Goal: Find specific page/section: Find specific page/section

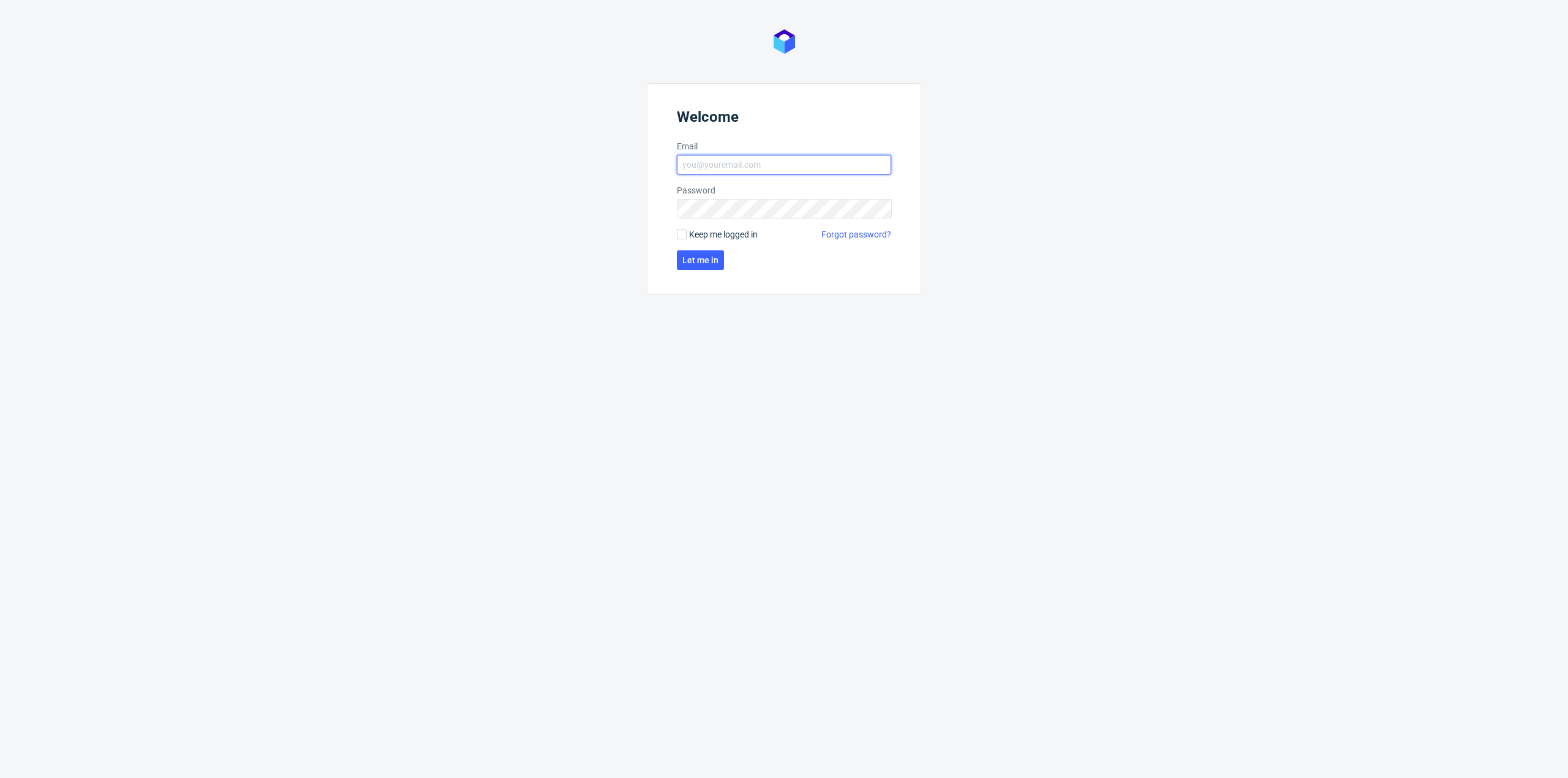
click at [847, 171] on input "Email" at bounding box center [784, 164] width 214 height 20
type input "monika.pierzchala@packhelp.com"
click at [708, 268] on button "Let me in" at bounding box center [700, 260] width 47 height 20
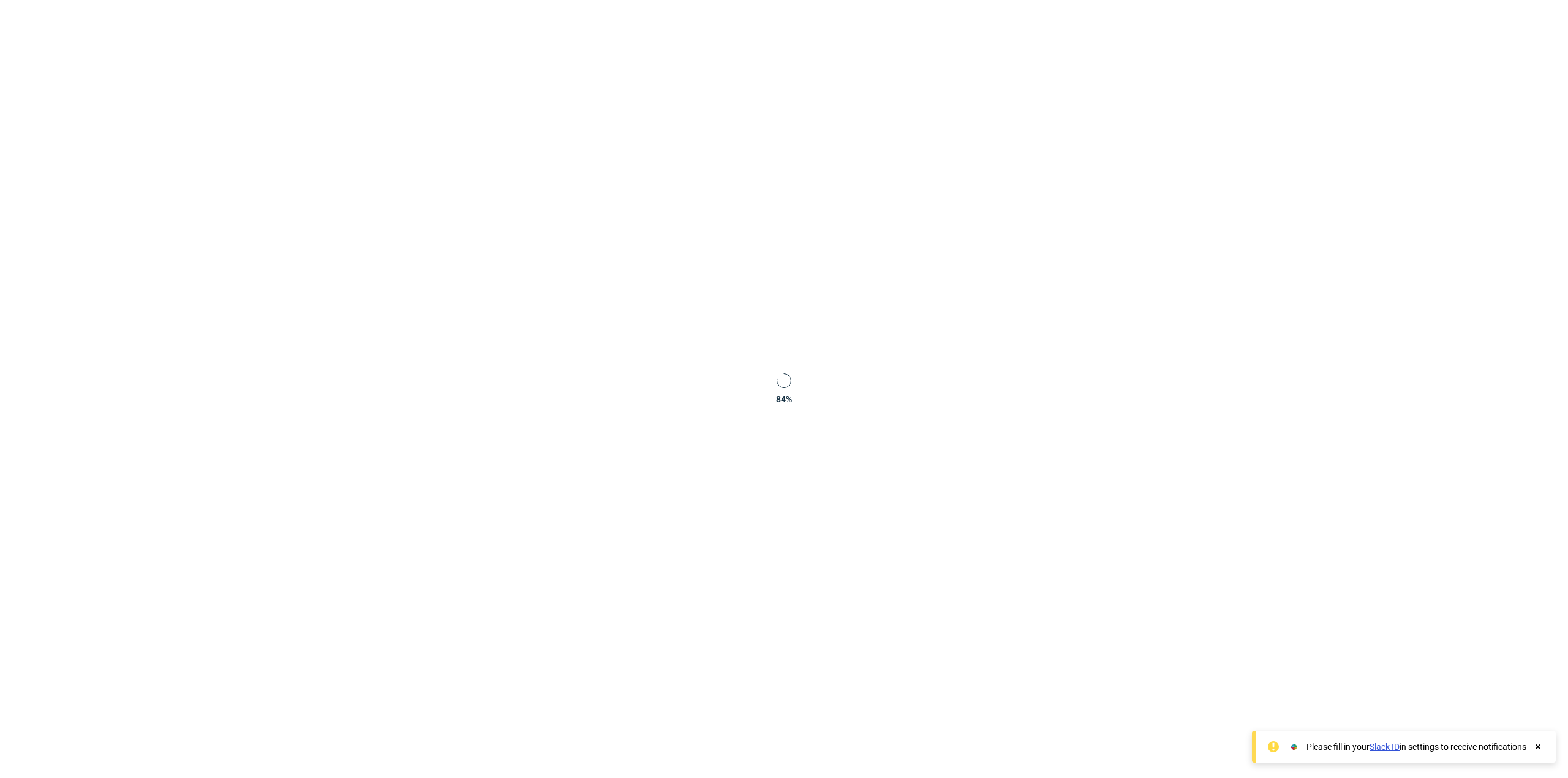
drag, startPoint x: 1538, startPoint y: 749, endPoint x: 1518, endPoint y: 741, distance: 21.5
click at [1536, 748] on use at bounding box center [1539, 747] width 5 height 5
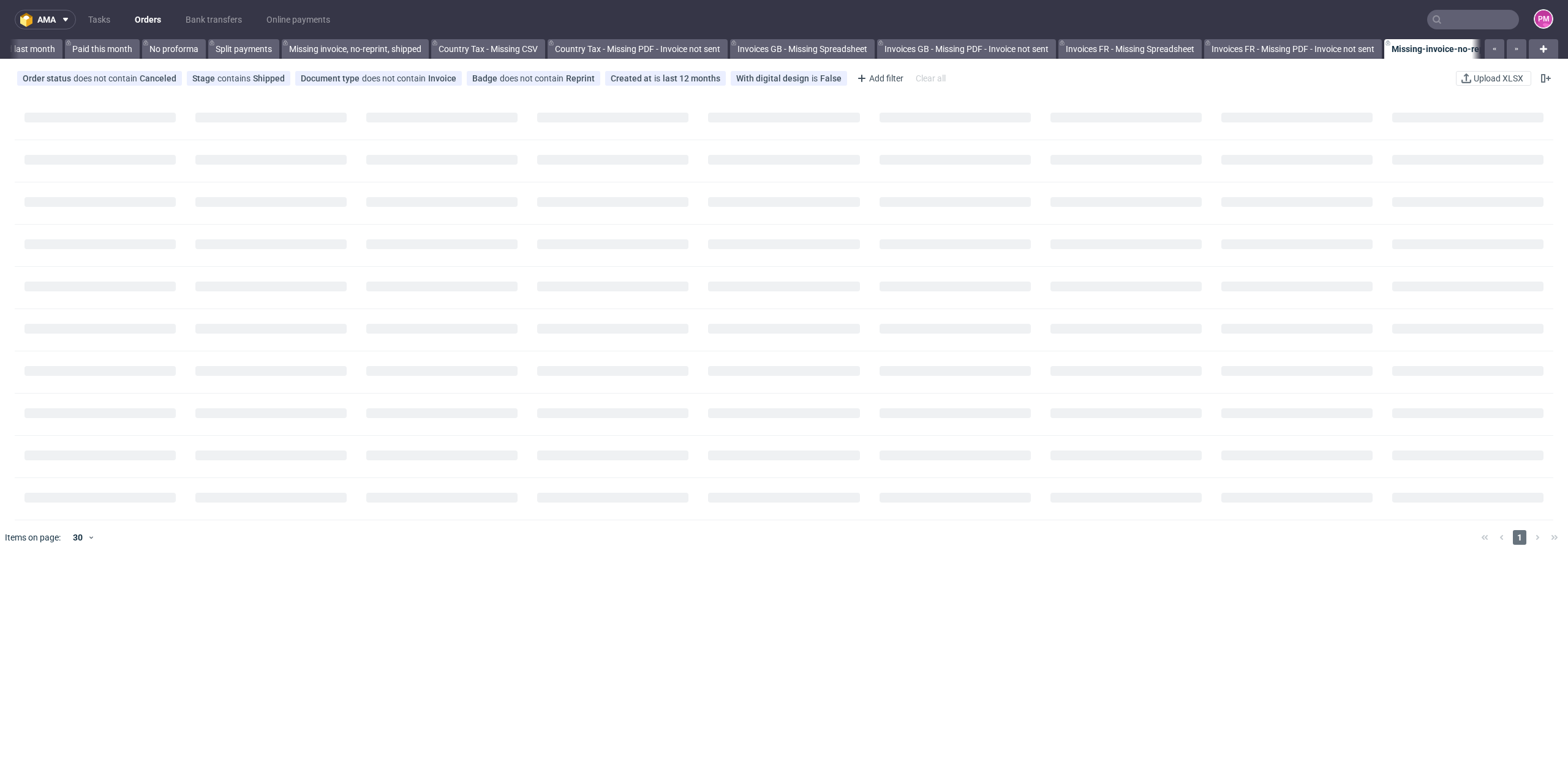
scroll to position [0, 1003]
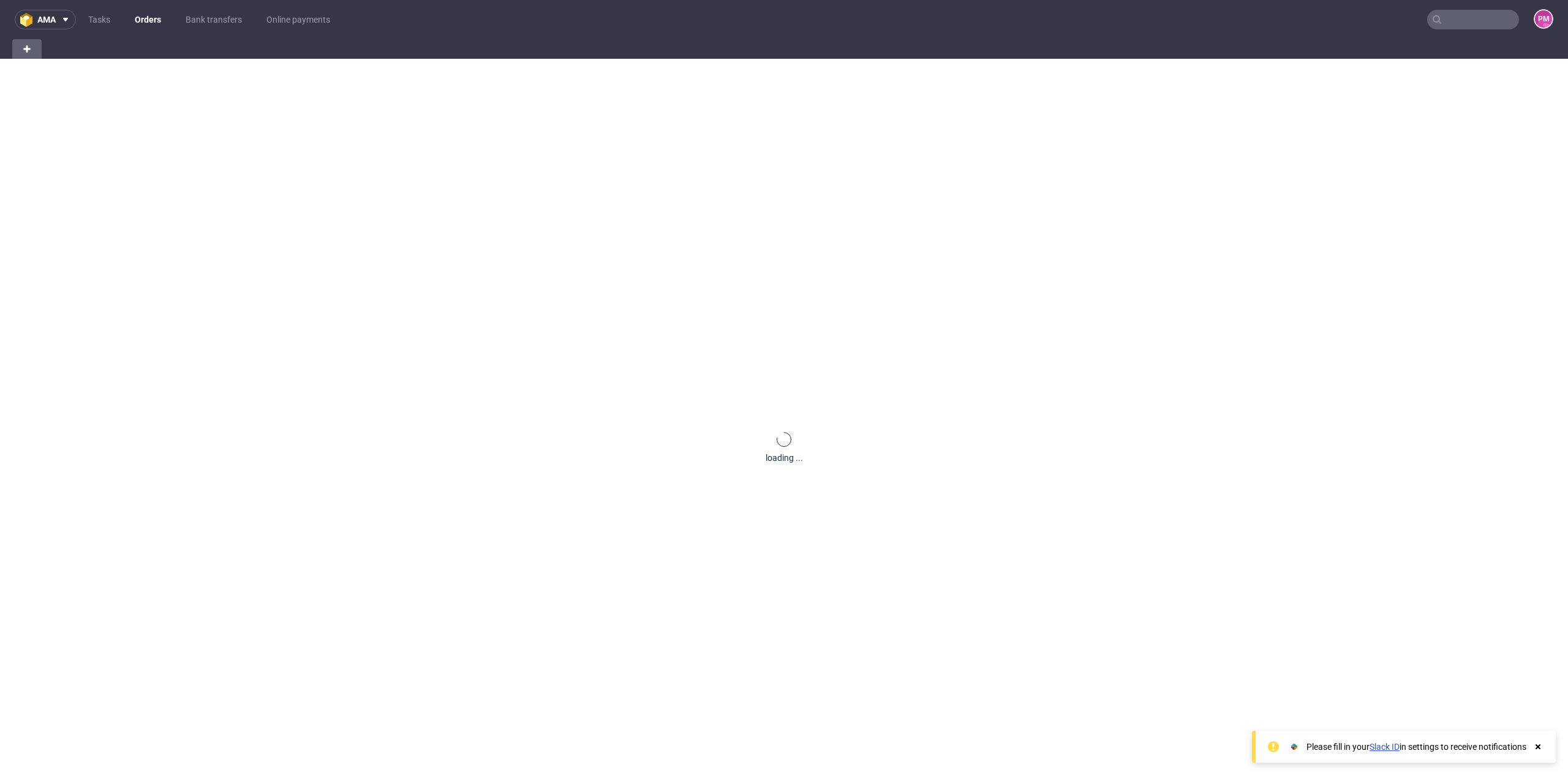
click at [1449, 20] on input "text" at bounding box center [1472, 20] width 92 height 20
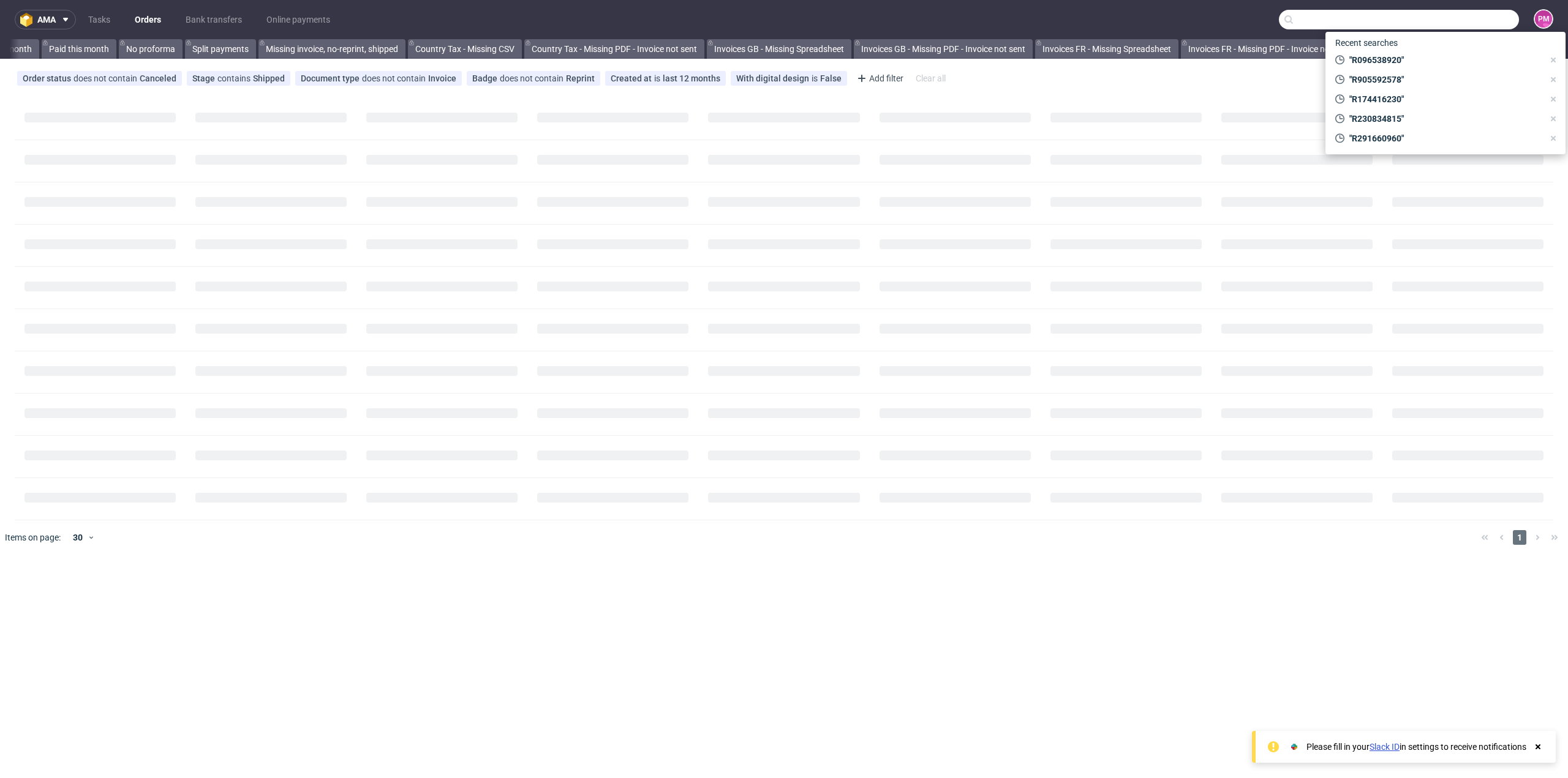
paste input "R319949805"
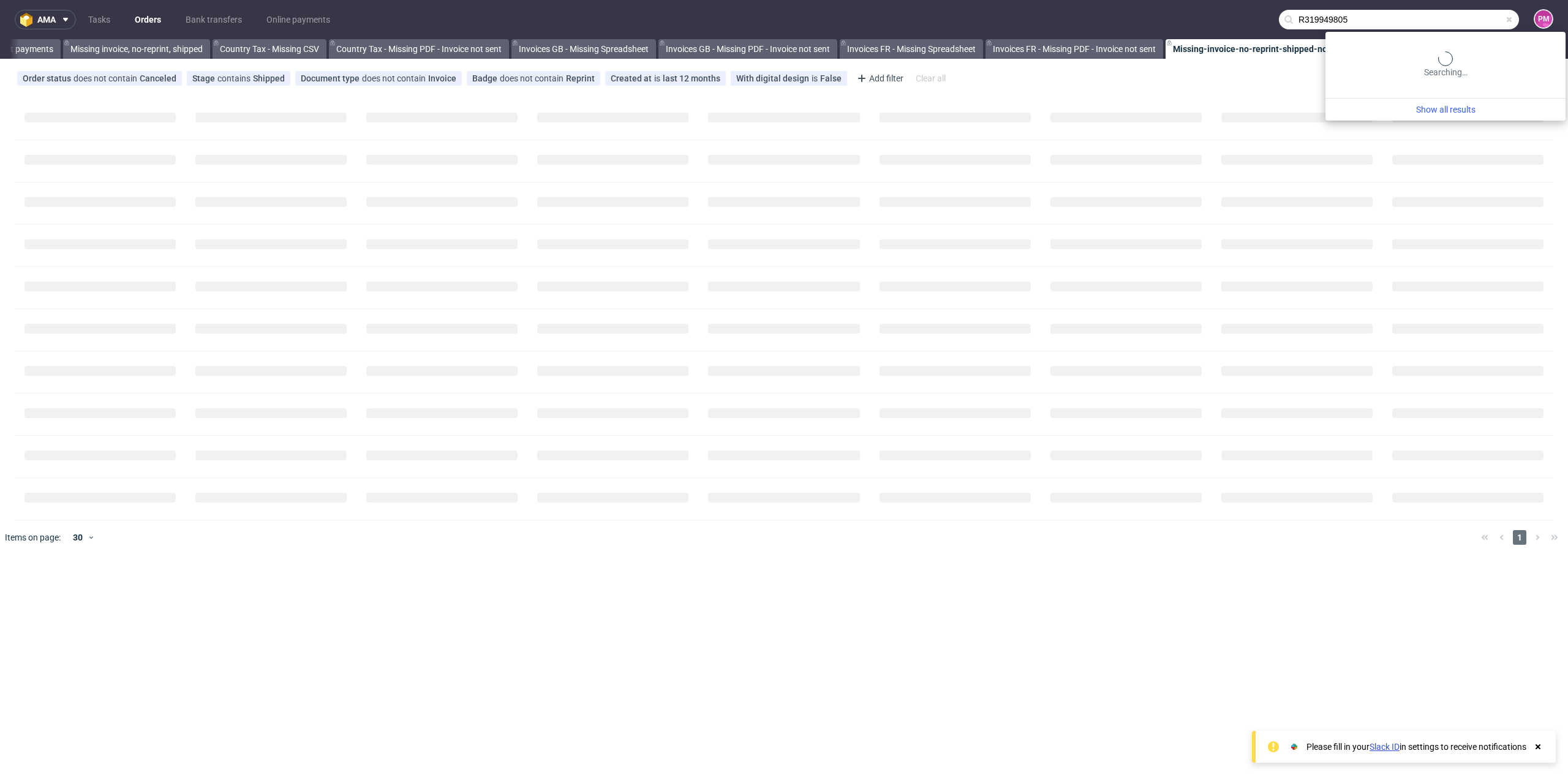
scroll to position [0, 1116]
type input "R319949805"
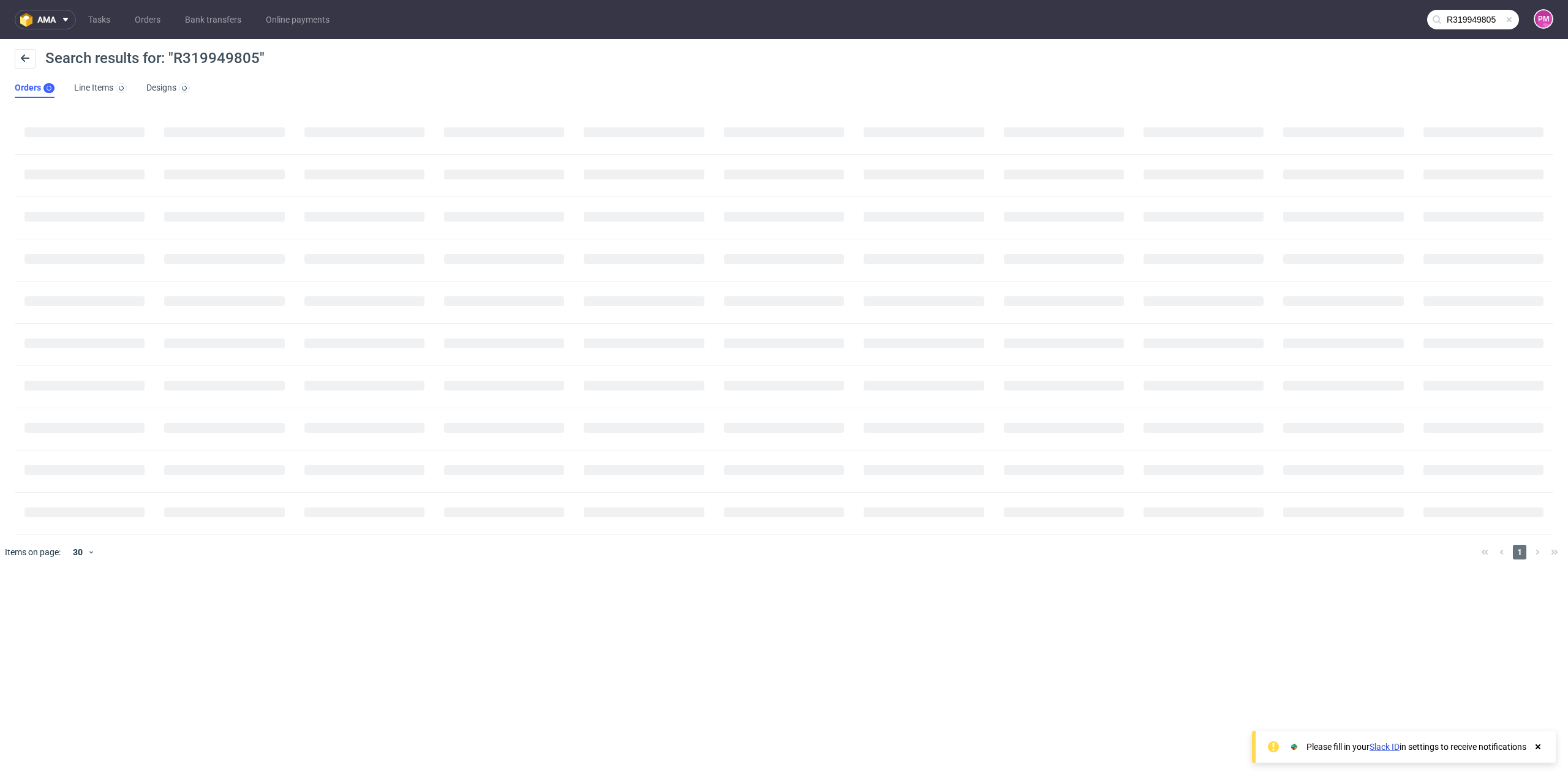
click at [304, 630] on div "ama Tasks Orders Bank transfers Online payments R319949805 PM Search results fo…" at bounding box center [784, 389] width 1568 height 778
click at [1533, 716] on div at bounding box center [1538, 711] width 11 height 12
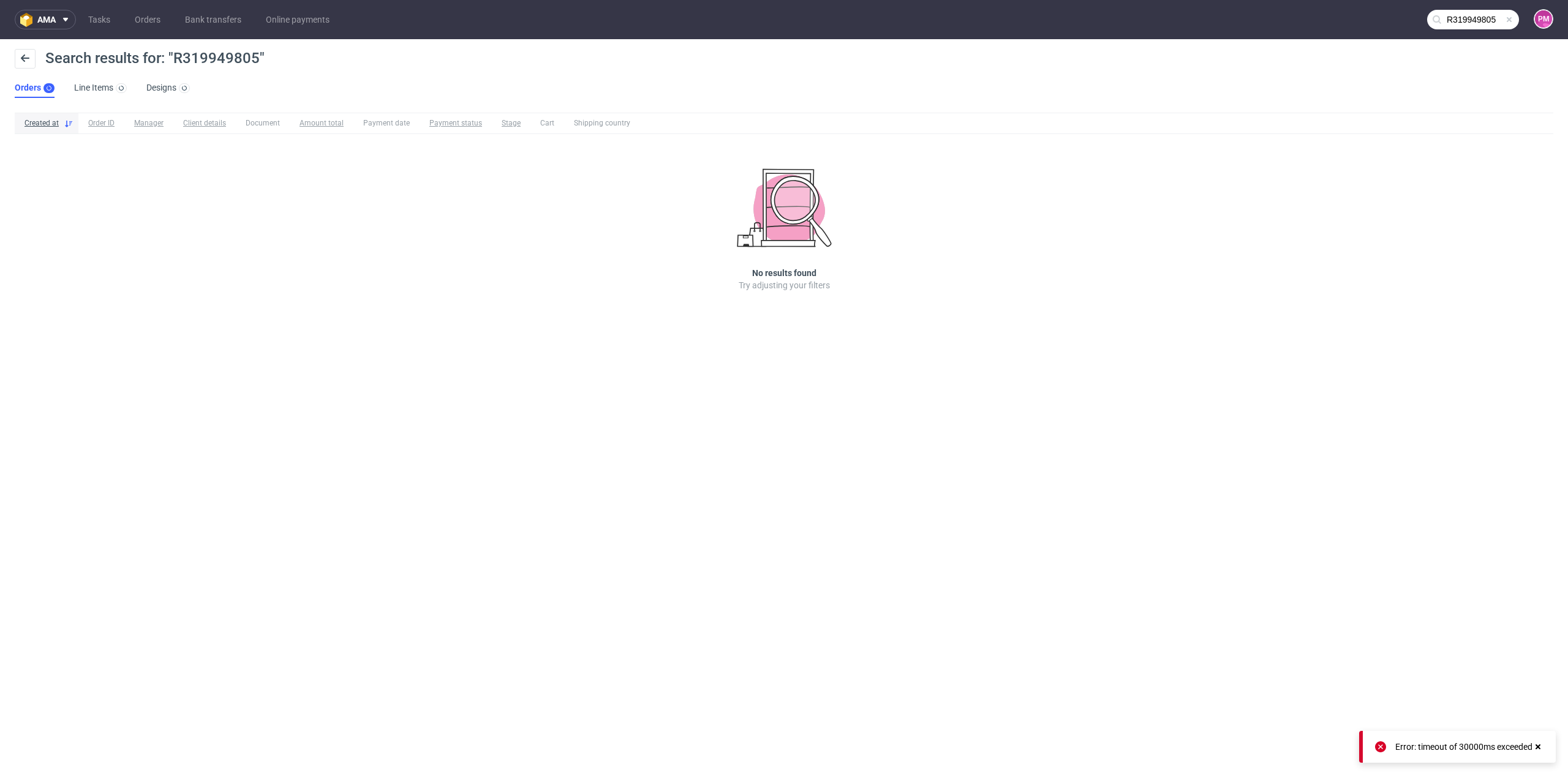
drag, startPoint x: 1538, startPoint y: 745, endPoint x: 1524, endPoint y: 736, distance: 16.6
click at [1538, 746] on icon at bounding box center [1538, 747] width 11 height 10
click at [1472, 21] on input "R319949805" at bounding box center [1472, 20] width 92 height 20
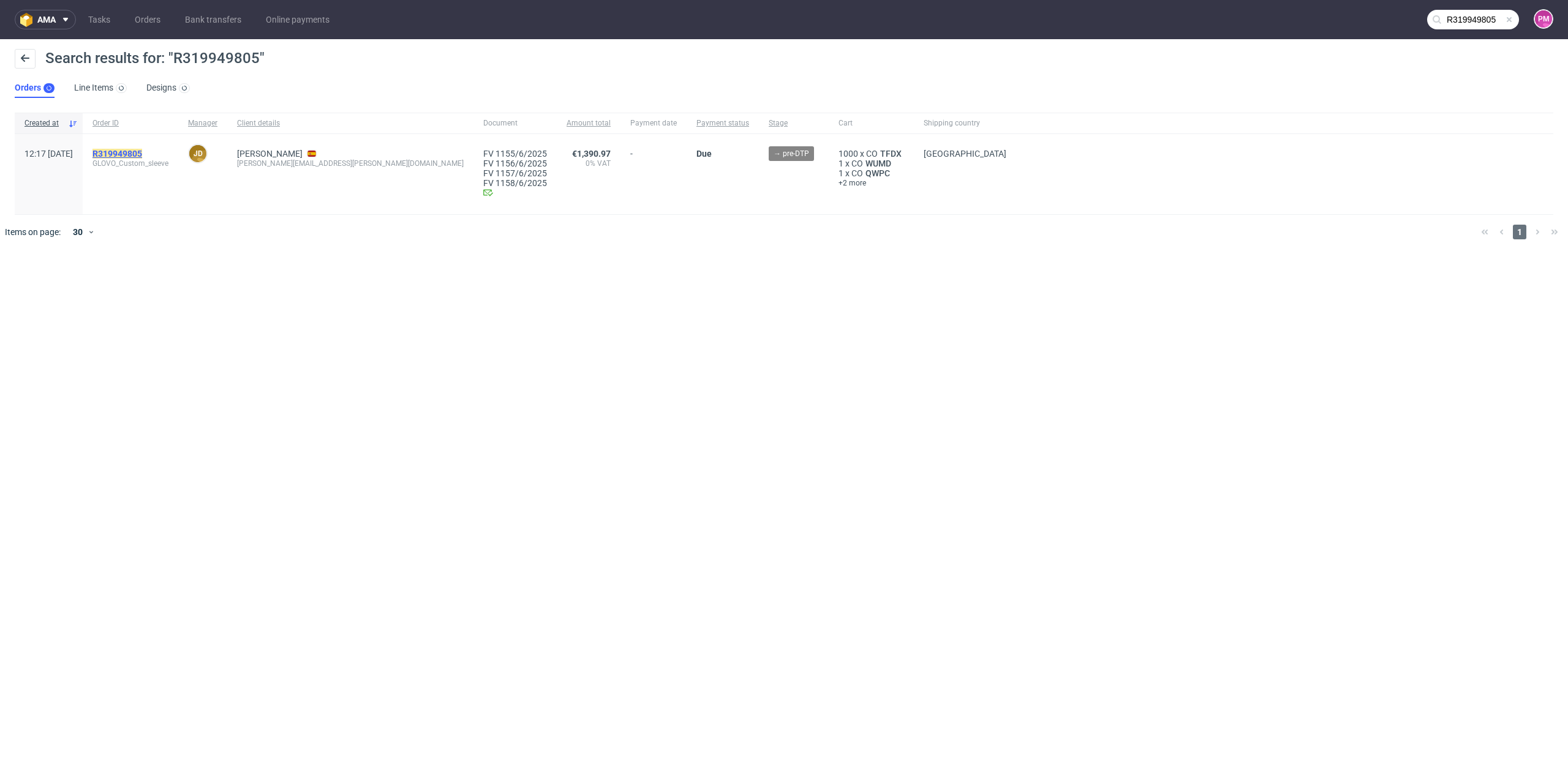
click at [142, 155] on mark "R319949805" at bounding box center [117, 154] width 50 height 10
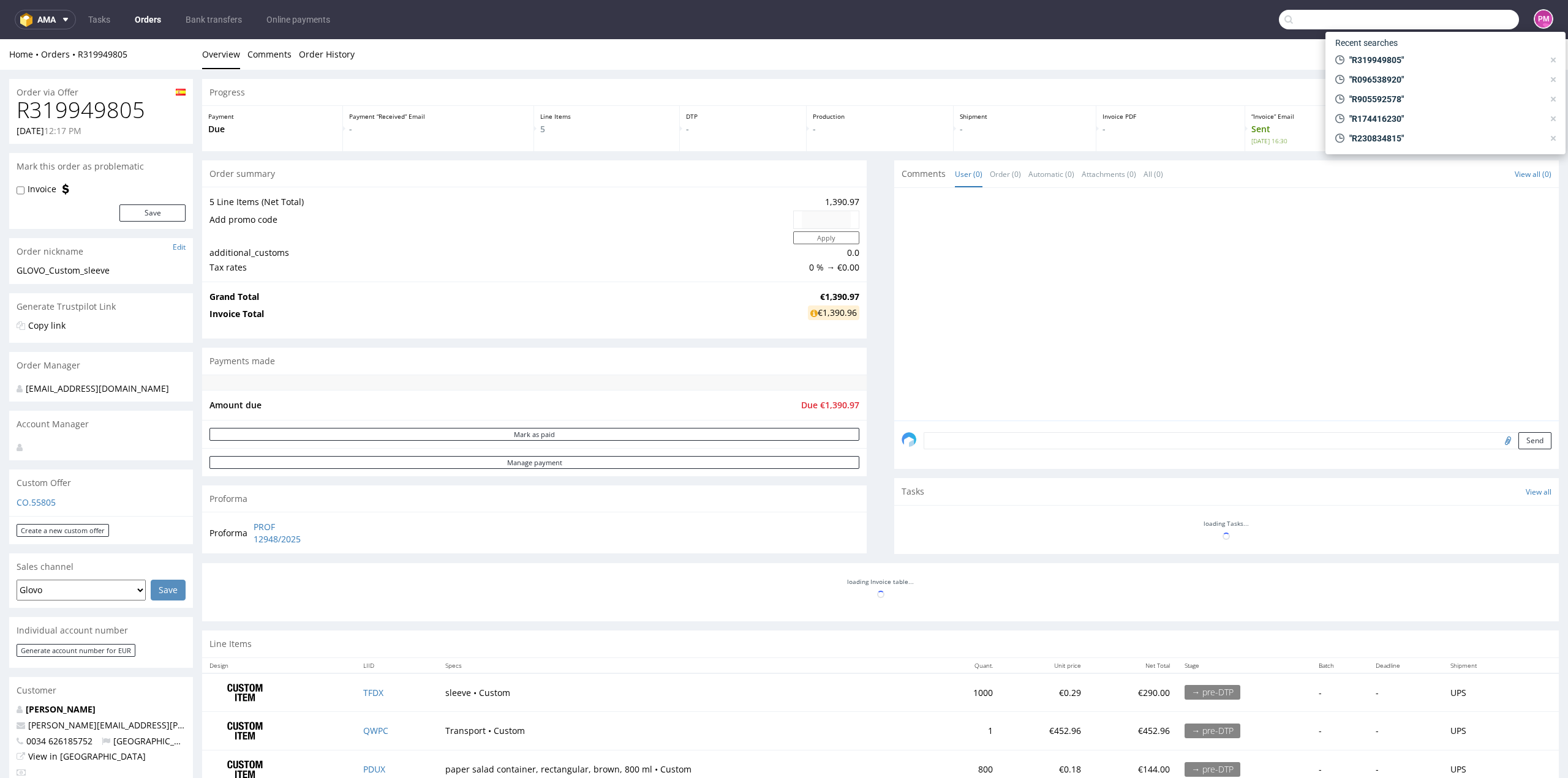
click at [1452, 23] on input "text" at bounding box center [1399, 20] width 240 height 20
paste input "R509123390"
type input "R509123390"
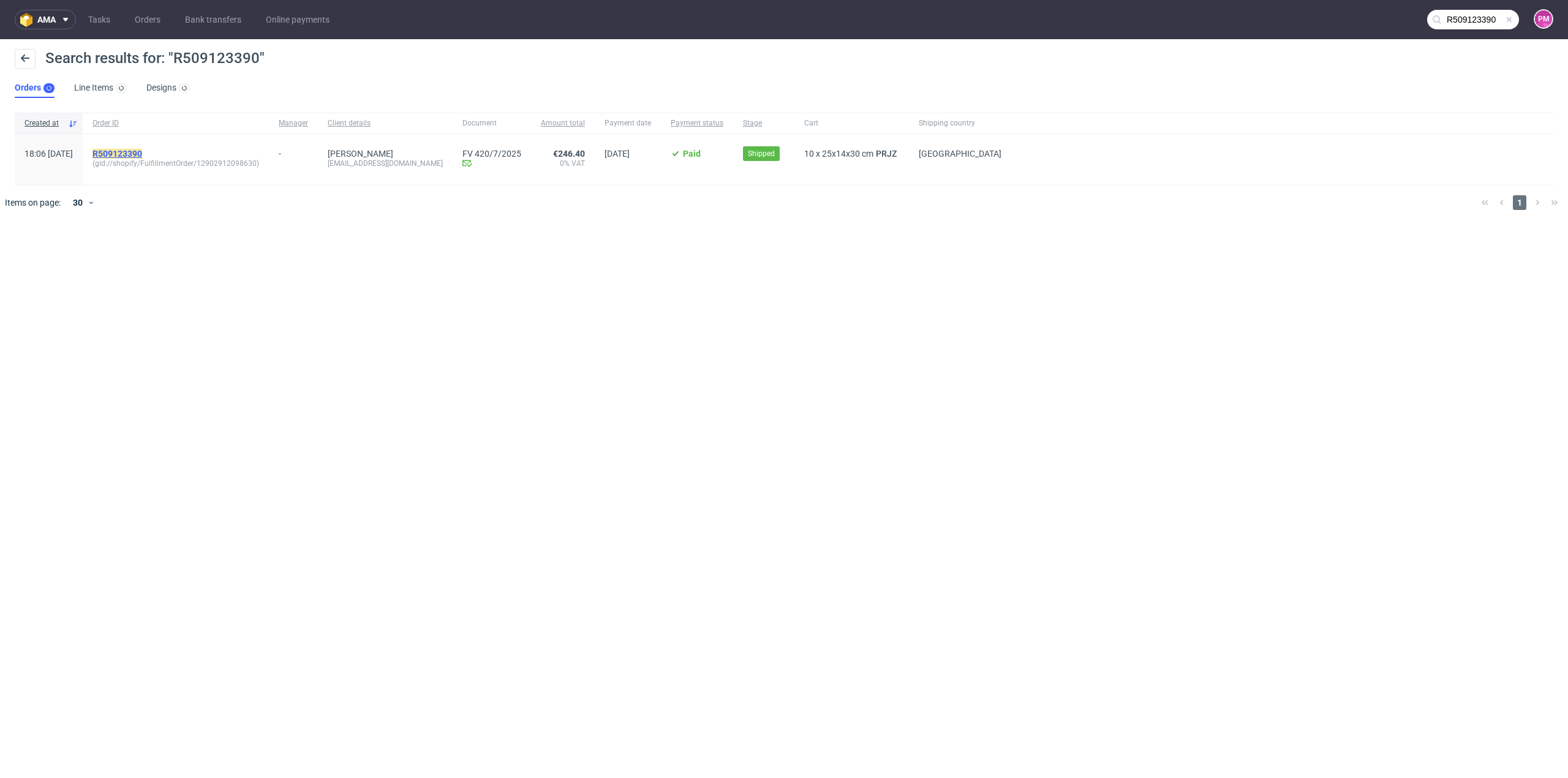
click at [142, 155] on mark "R509123390" at bounding box center [117, 154] width 50 height 10
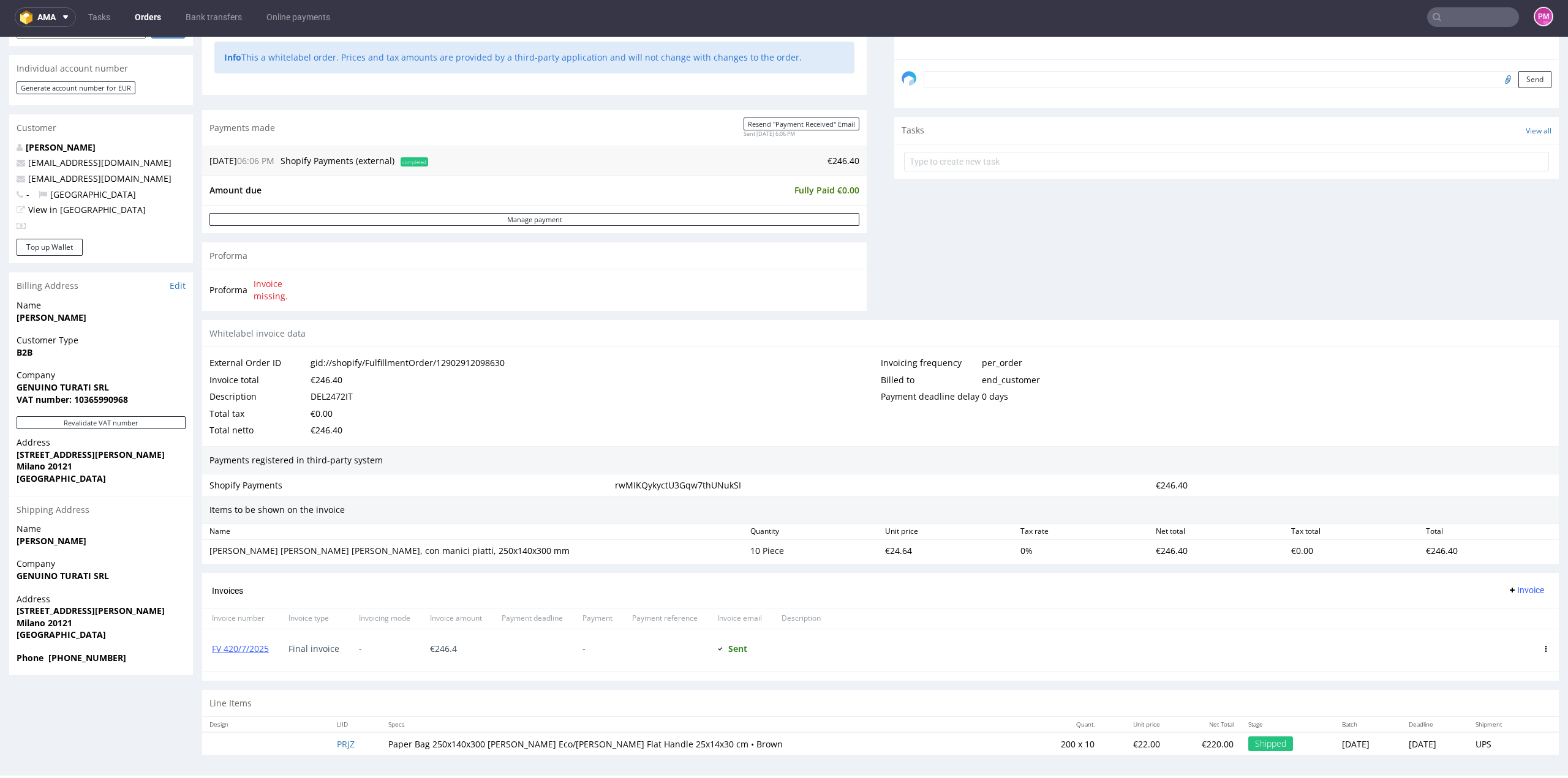
scroll to position [3, 0]
click at [258, 642] on link "FV 420/7/2025" at bounding box center [241, 647] width 57 height 12
click at [1455, 17] on input "text" at bounding box center [1472, 17] width 92 height 20
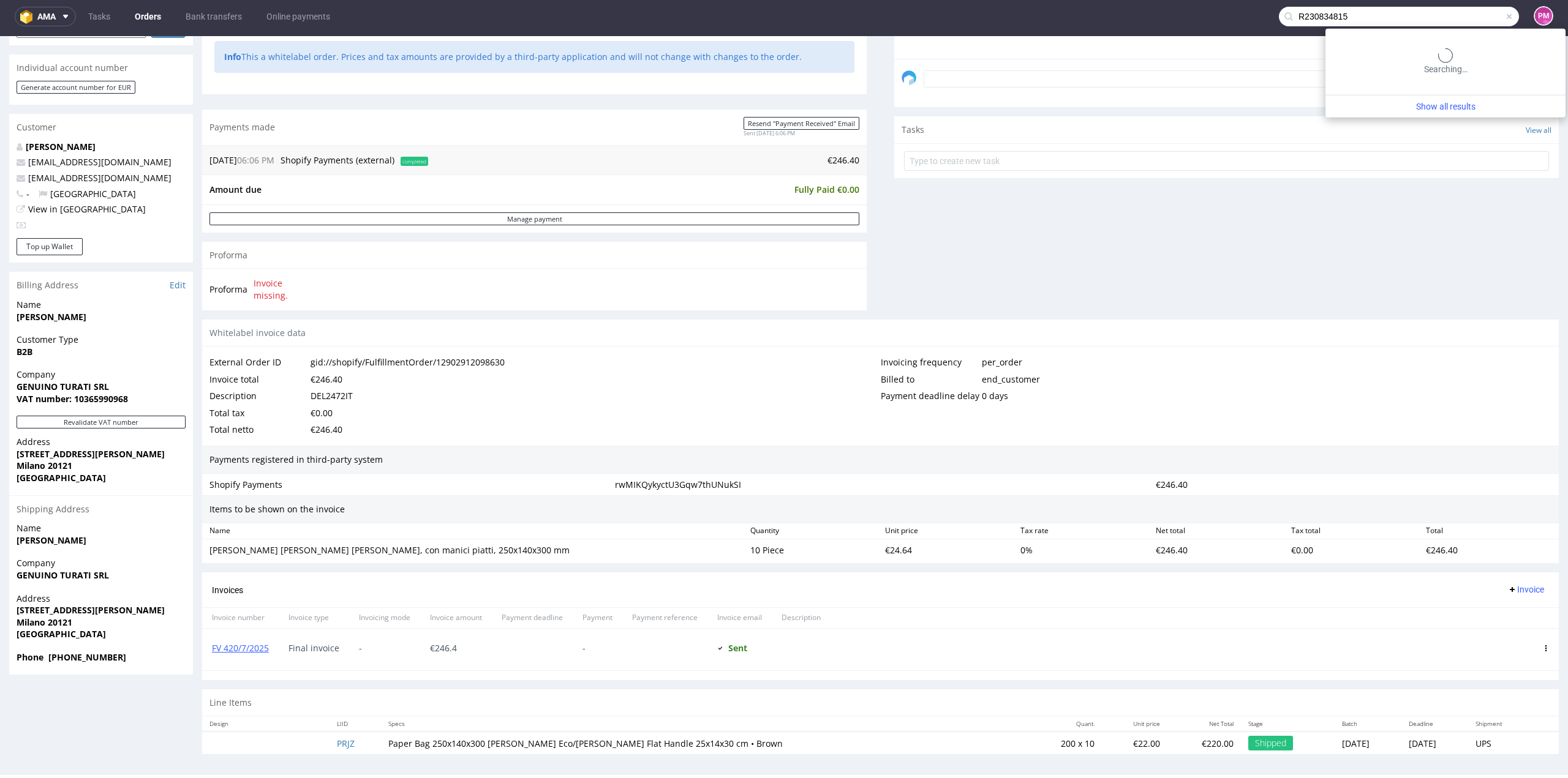
type input "R230834815"
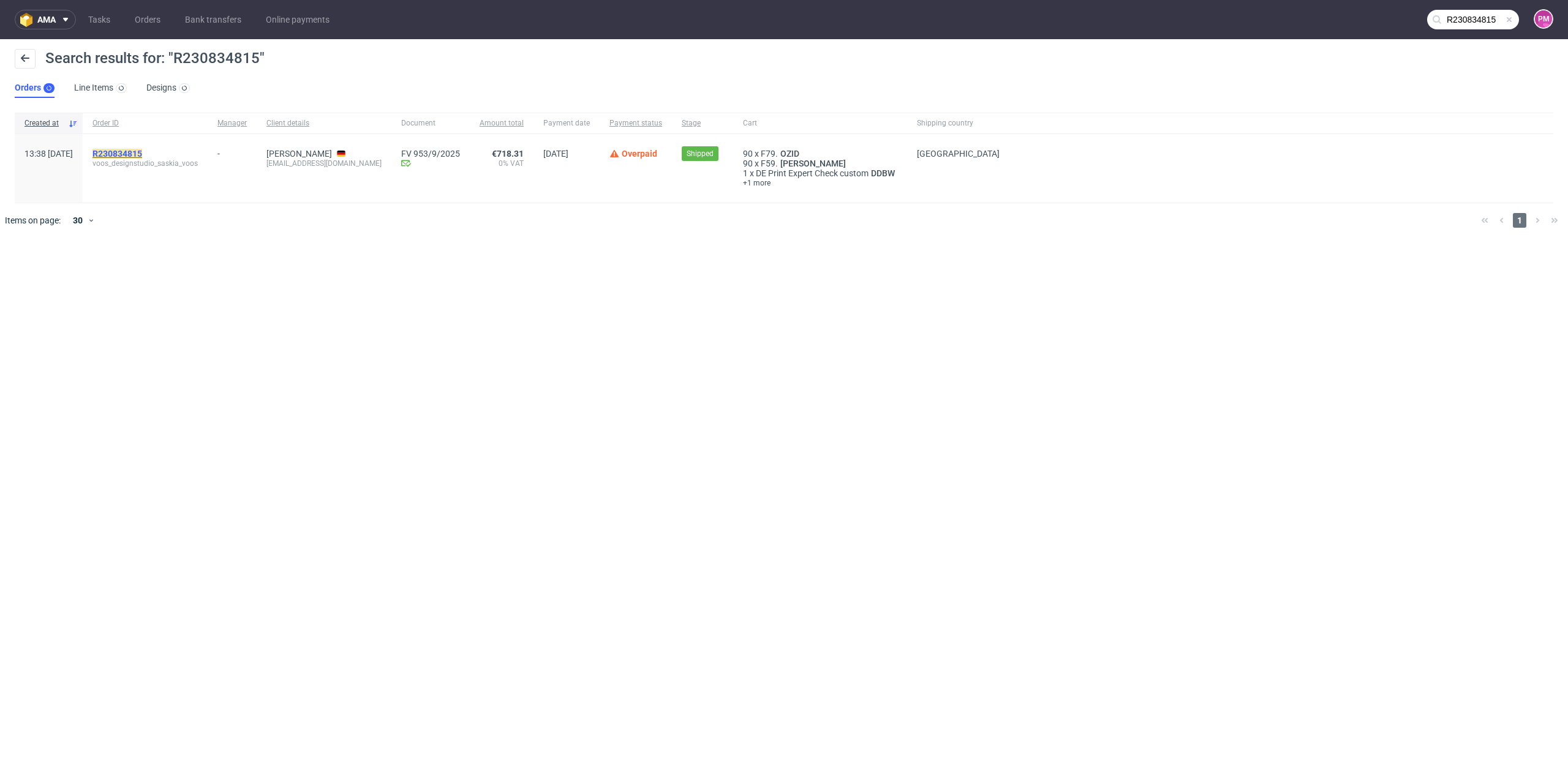
click at [142, 150] on mark "R230834815" at bounding box center [117, 154] width 50 height 10
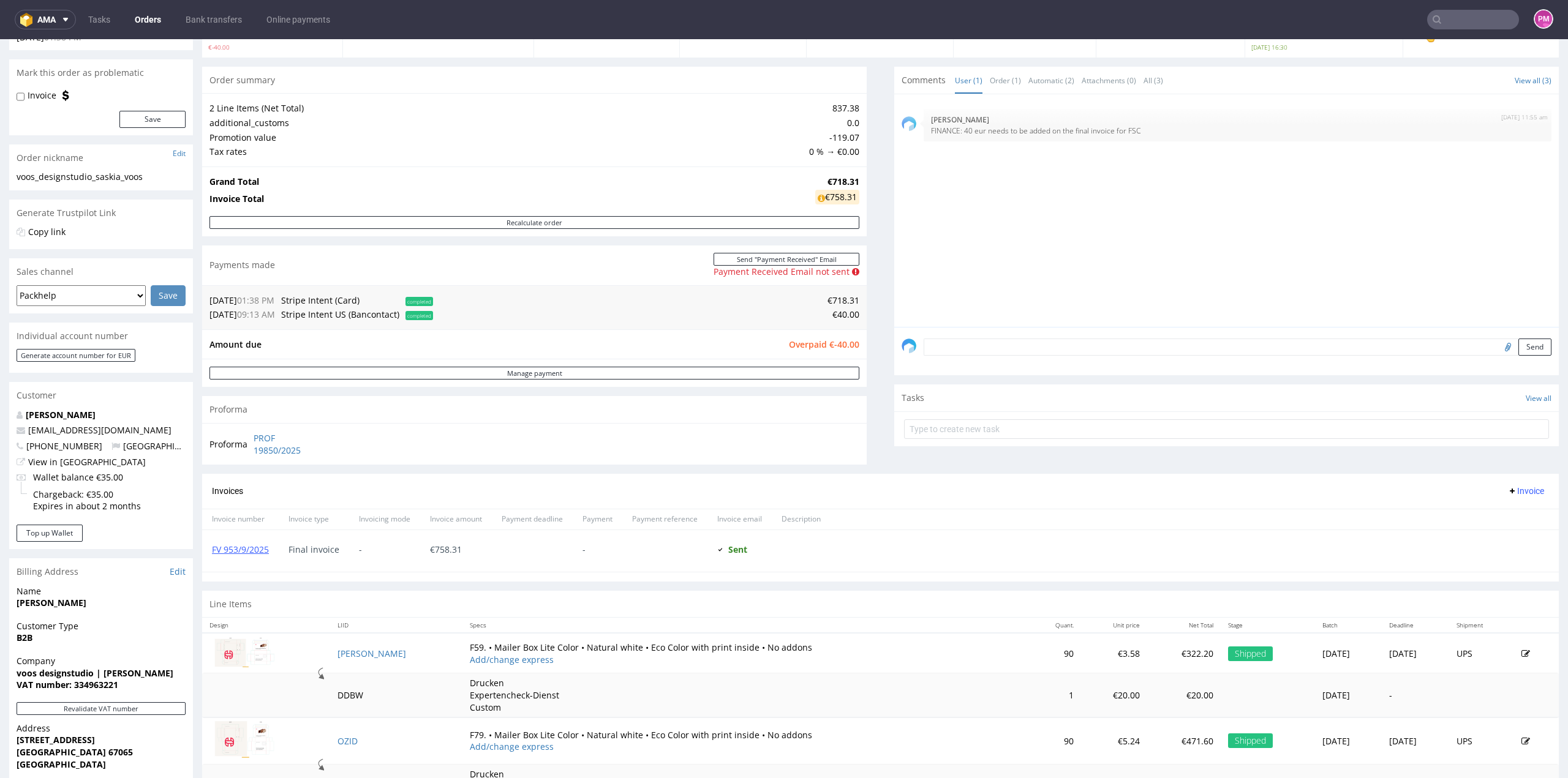
scroll to position [123, 0]
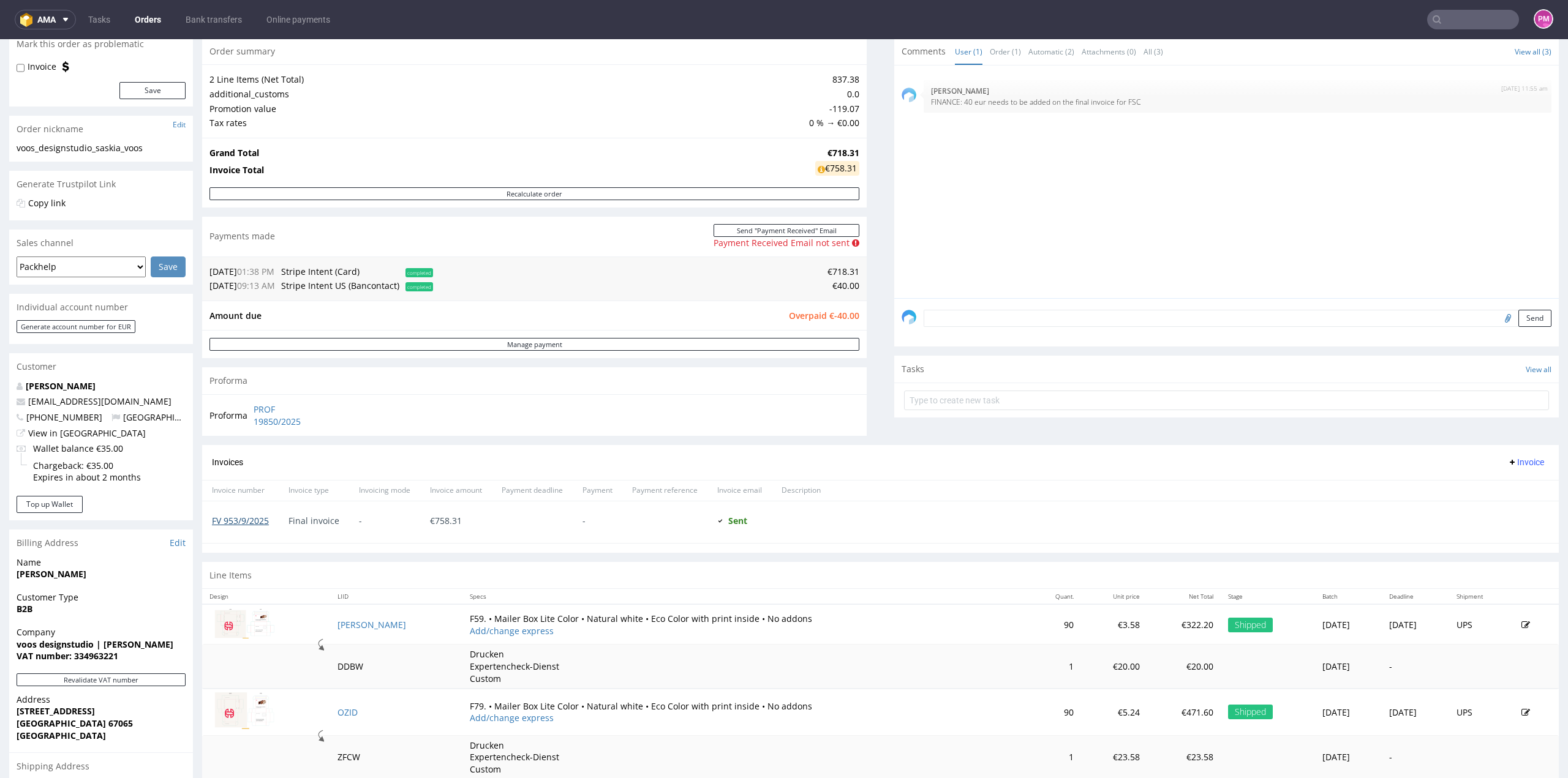
click at [242, 521] on link "FV 953/9/2025" at bounding box center [241, 520] width 57 height 12
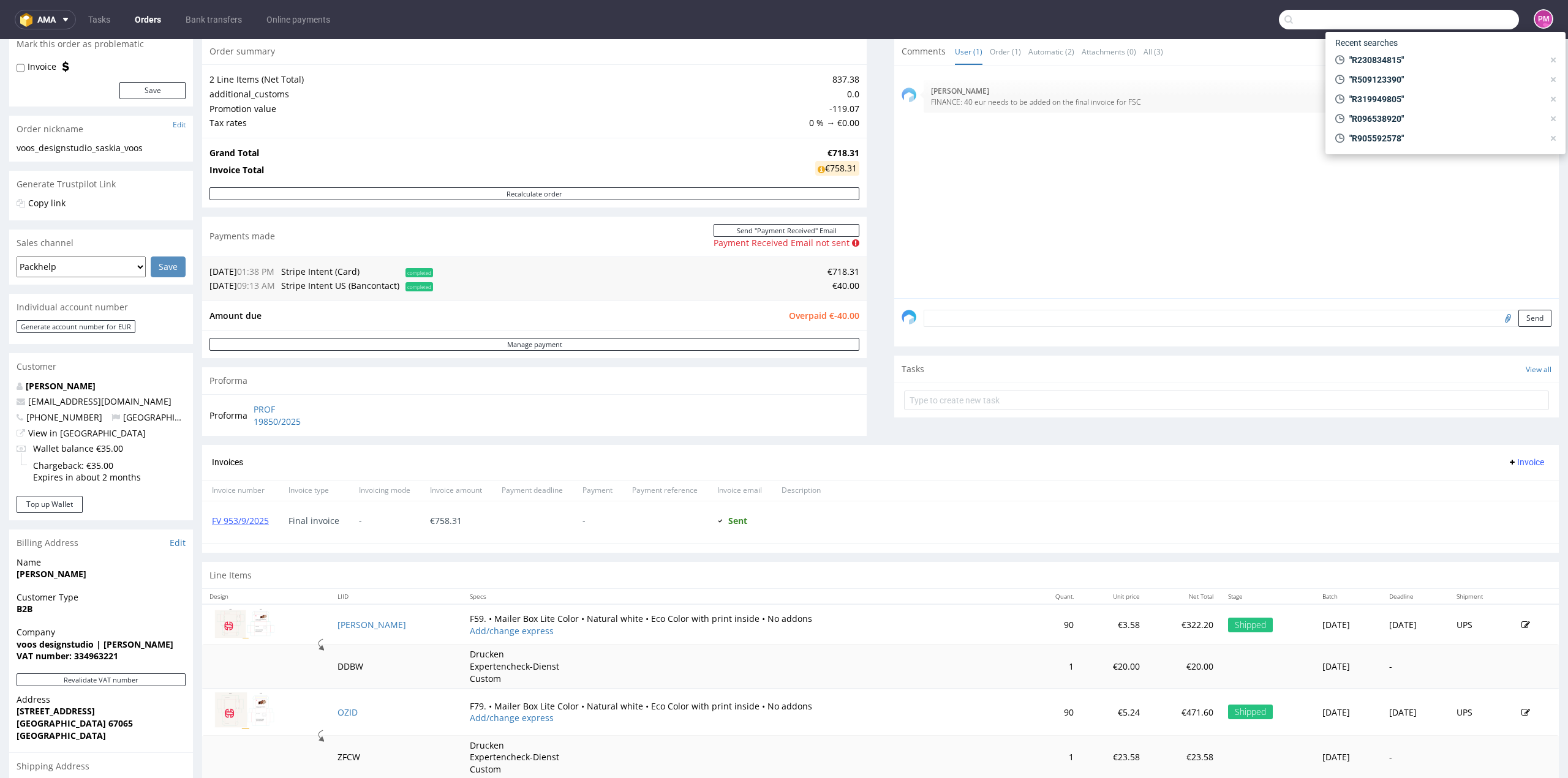
click at [1465, 18] on input "text" at bounding box center [1399, 20] width 240 height 20
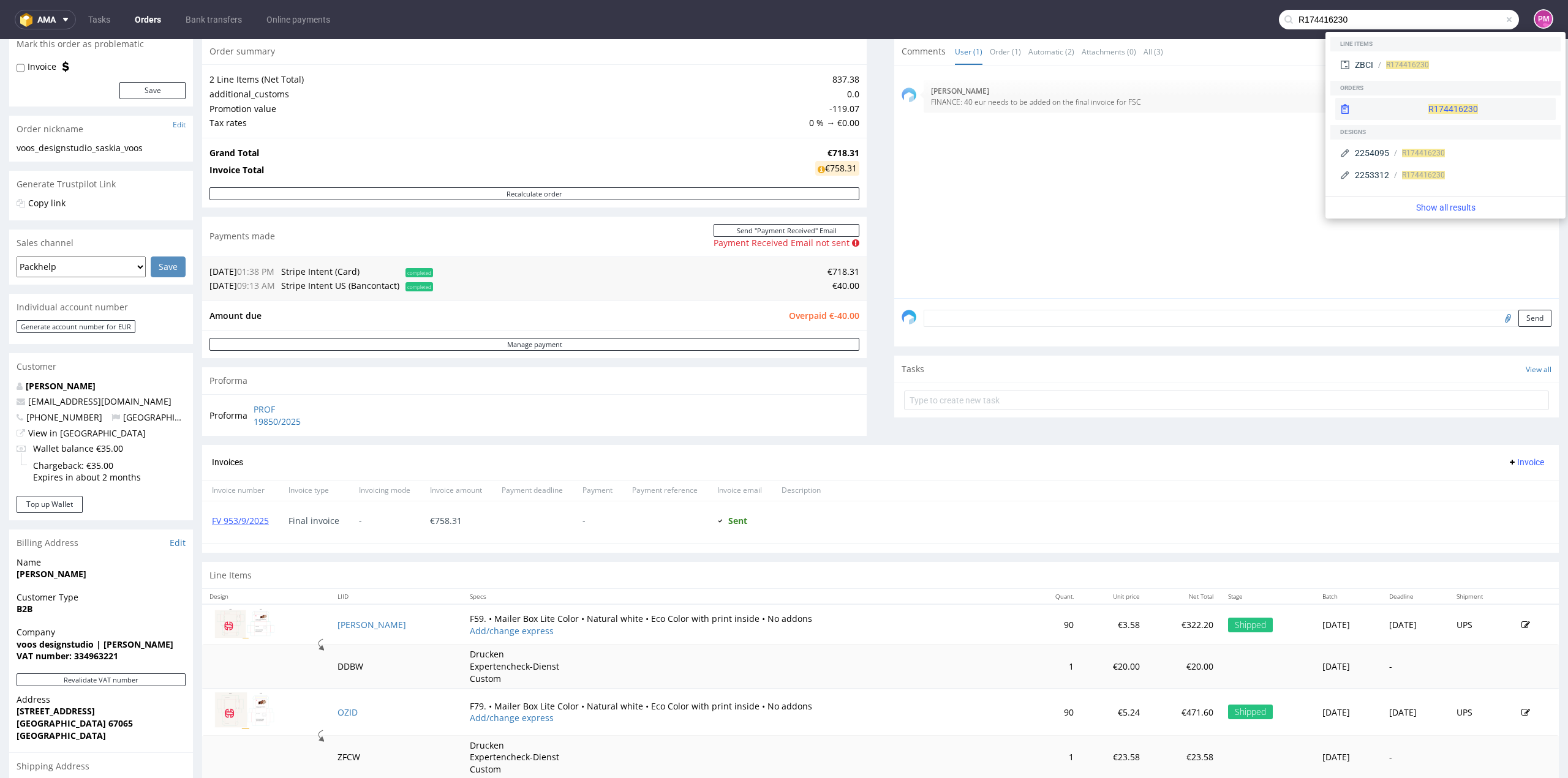
type input "R174416230"
click at [1429, 110] on span "R174416230" at bounding box center [1453, 108] width 50 height 10
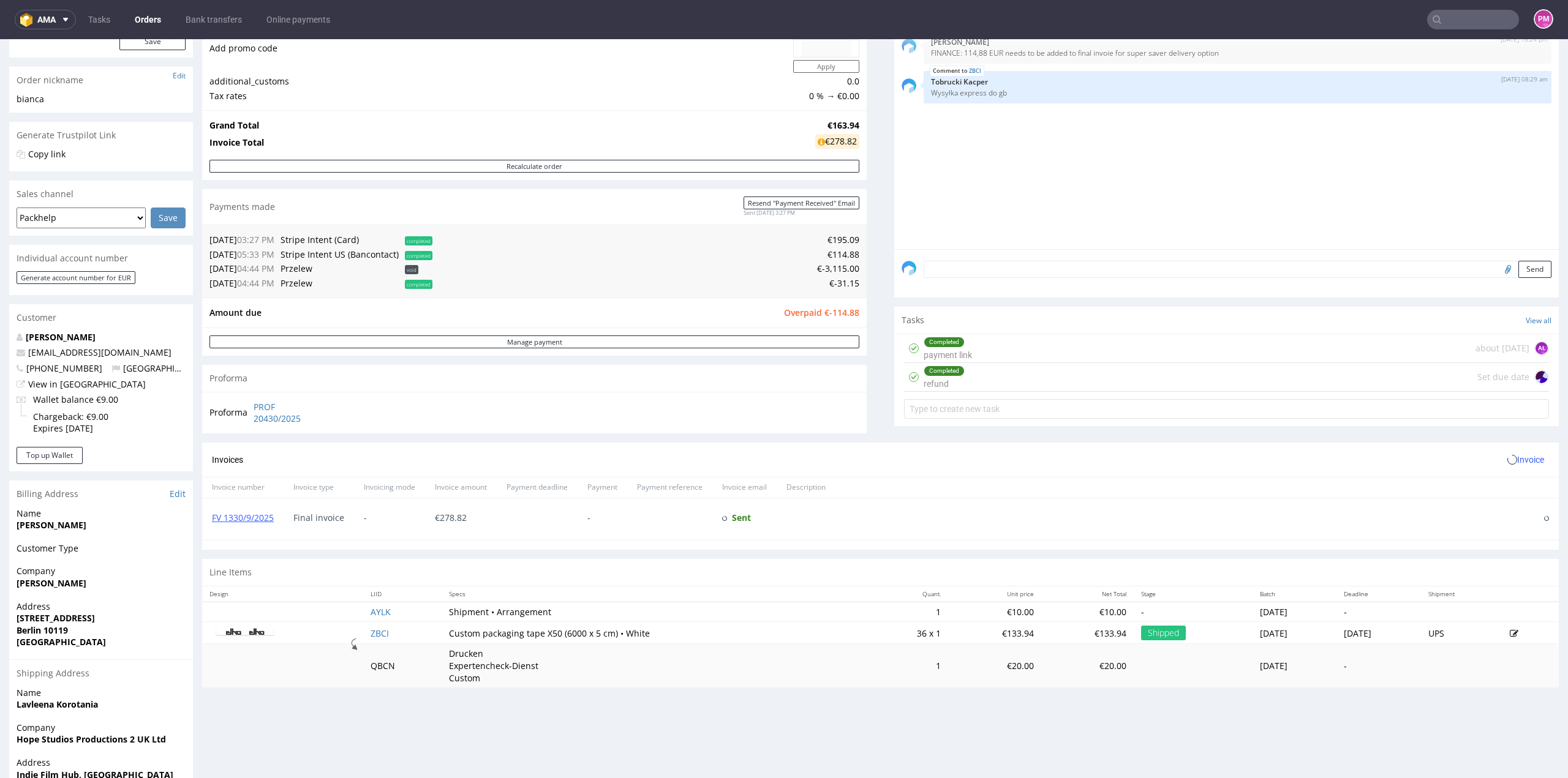
scroll to position [184, 0]
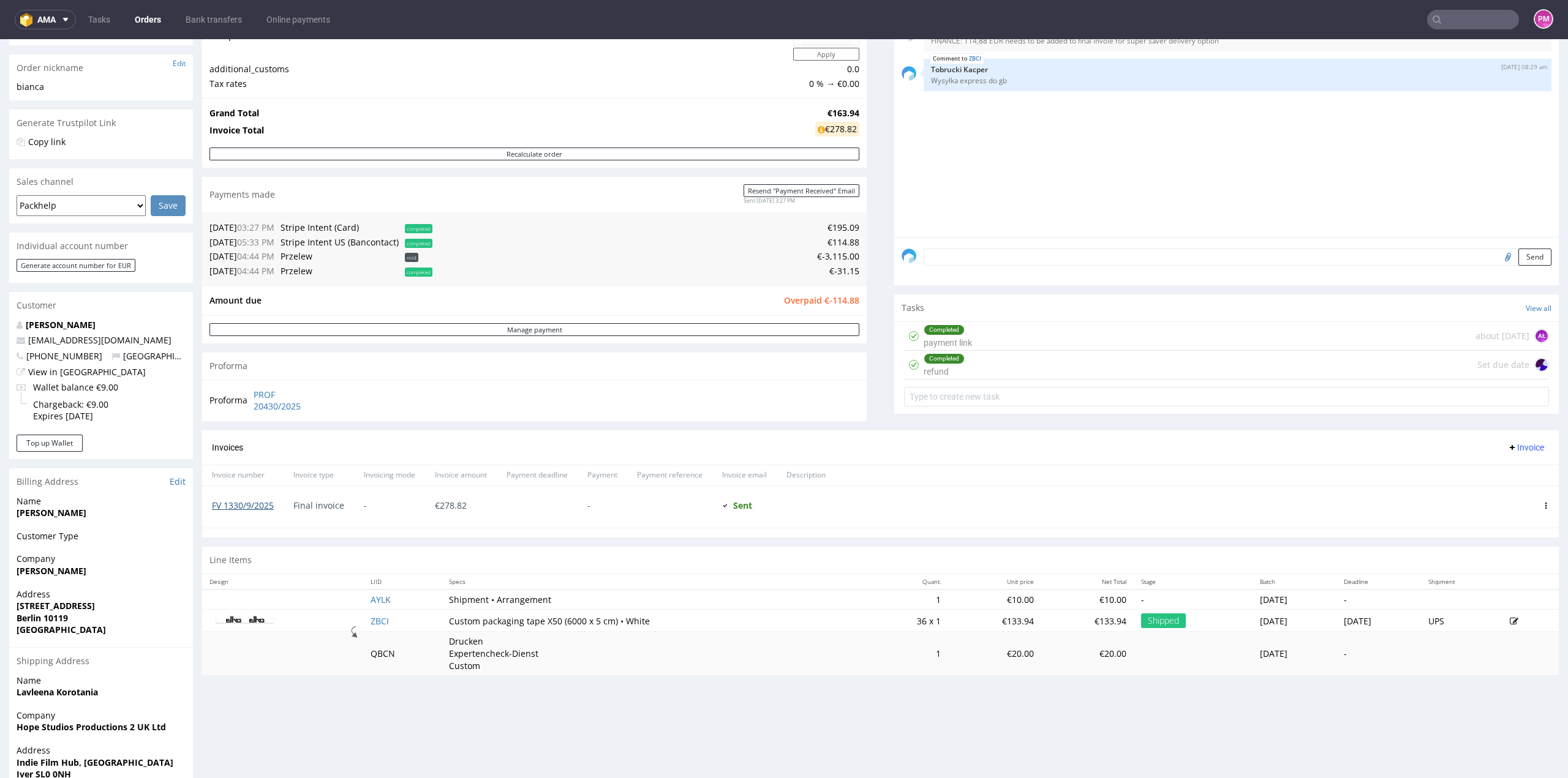
click at [258, 502] on link "FV 1330/9/2025" at bounding box center [243, 505] width 62 height 12
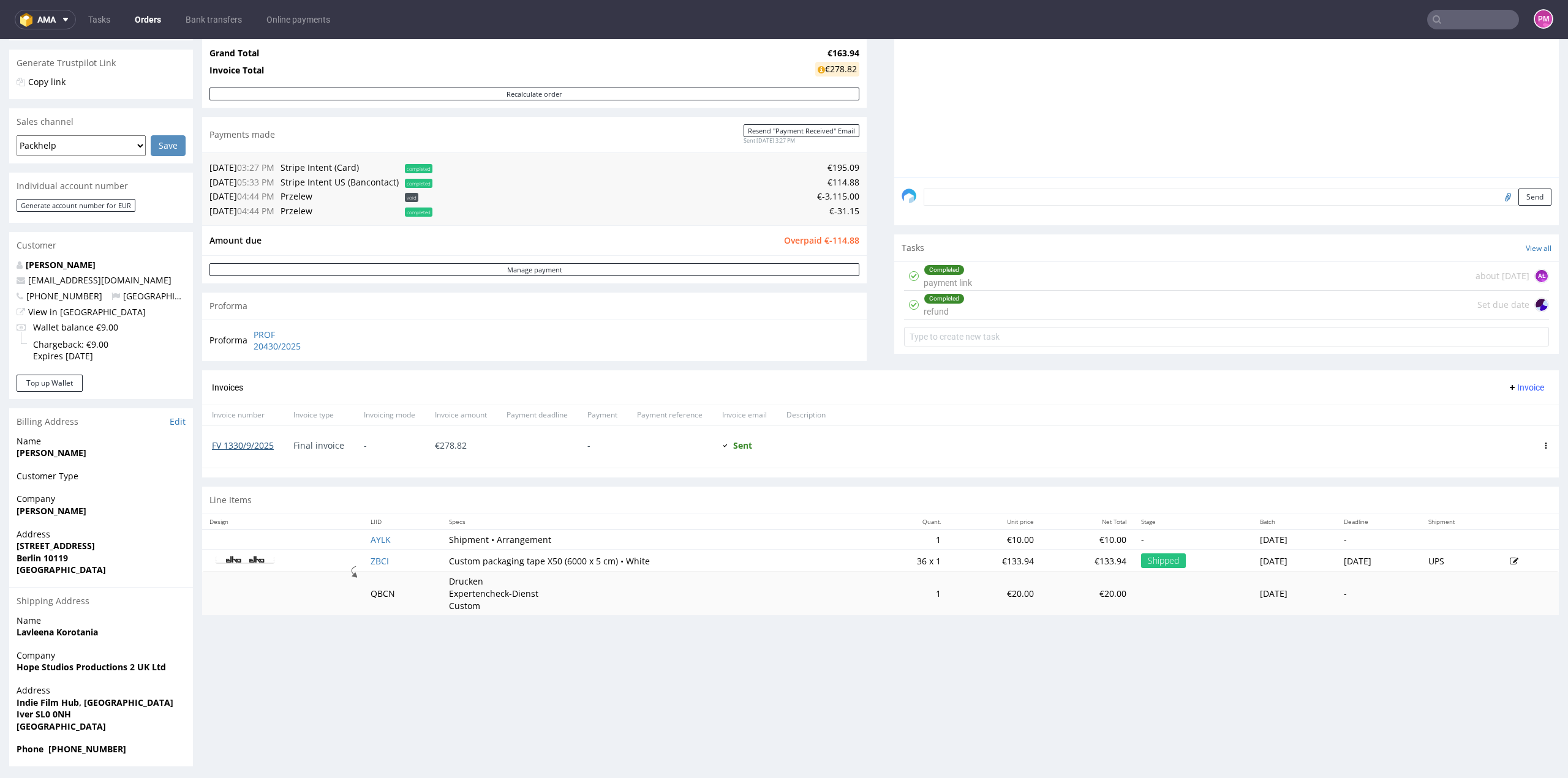
scroll to position [246, 0]
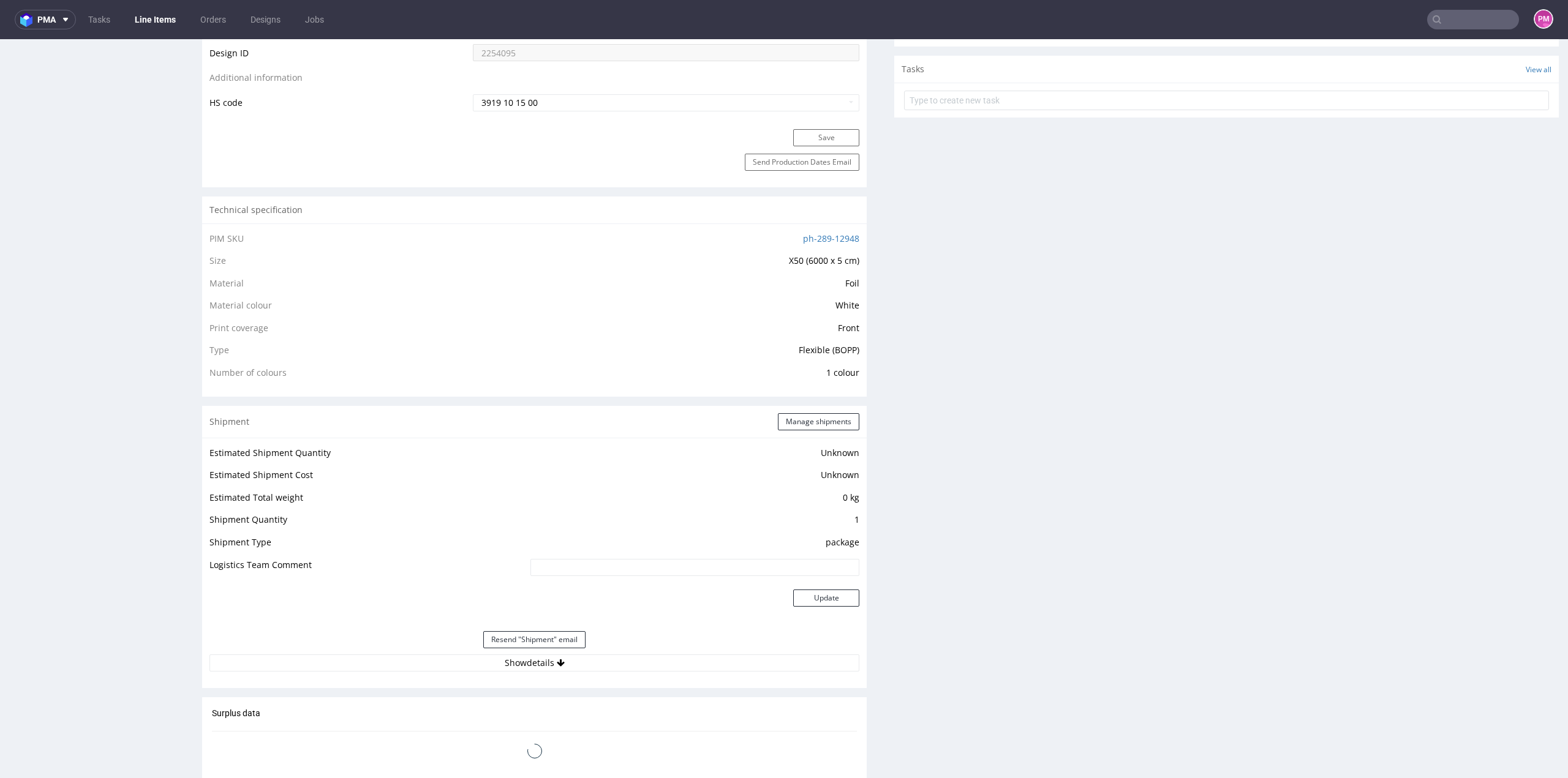
scroll to position [796, 0]
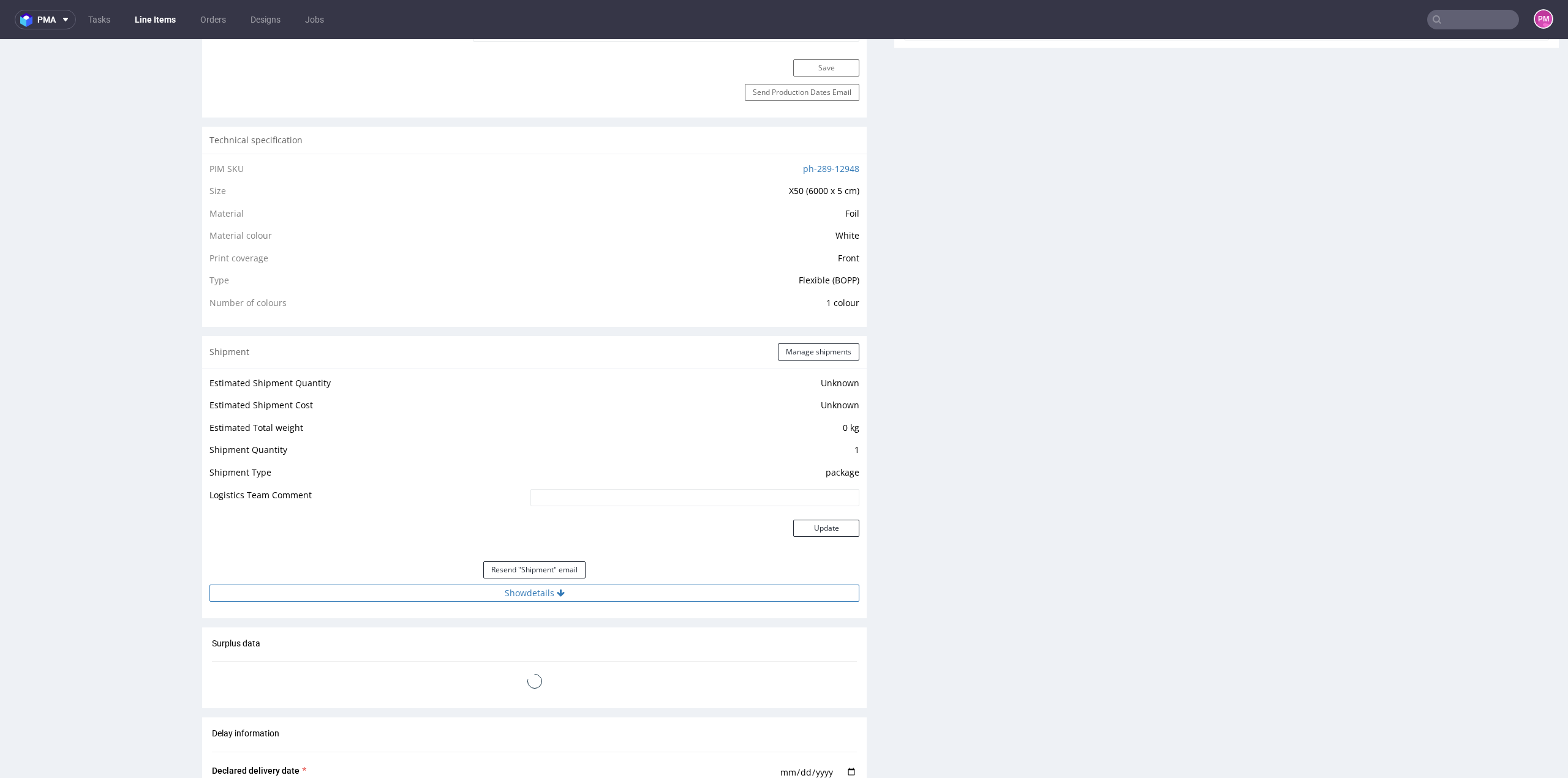
click at [497, 591] on button "Show details" at bounding box center [535, 592] width 650 height 17
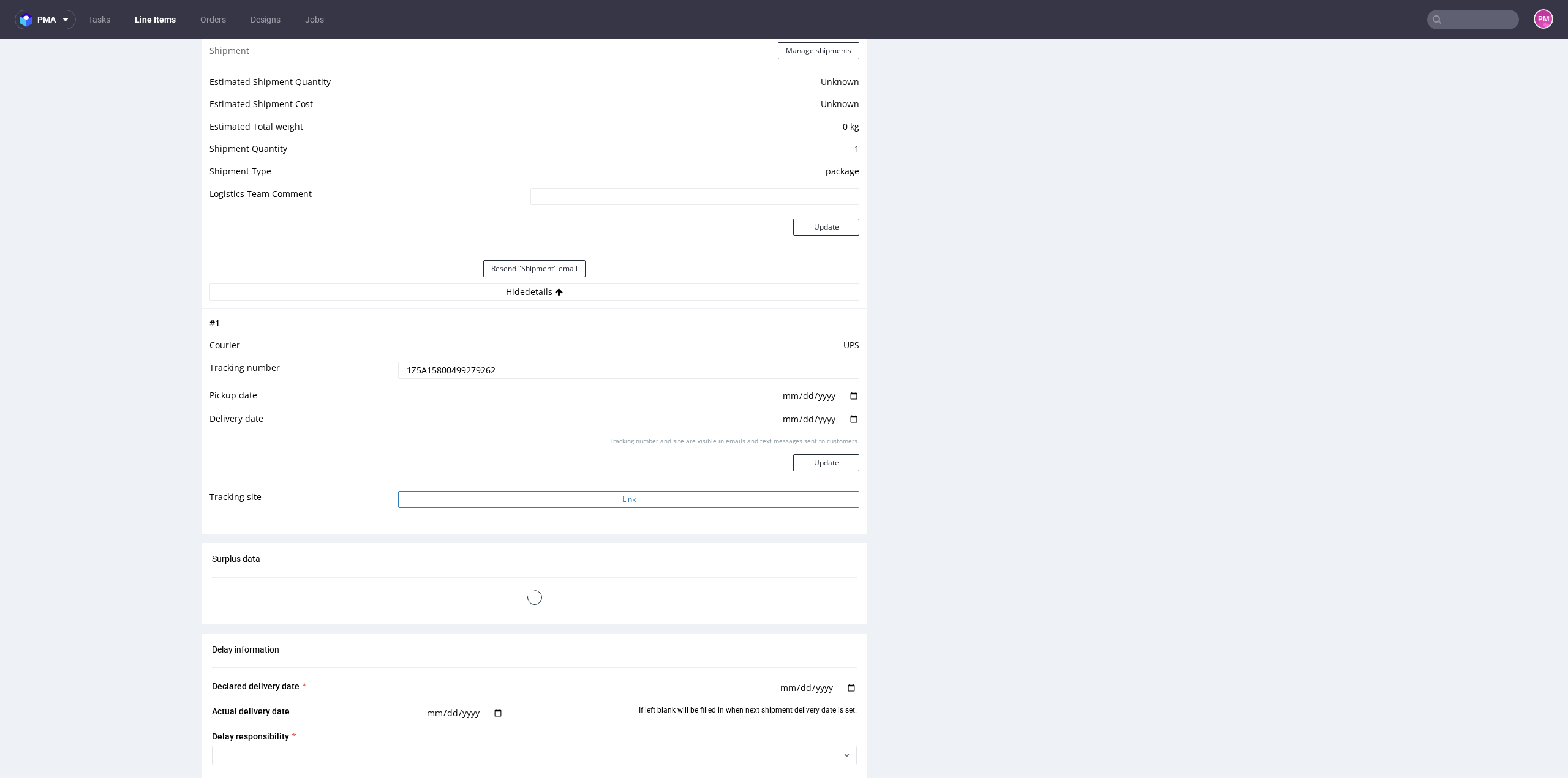
scroll to position [1102, 0]
click at [559, 497] on button "Link" at bounding box center [628, 494] width 461 height 17
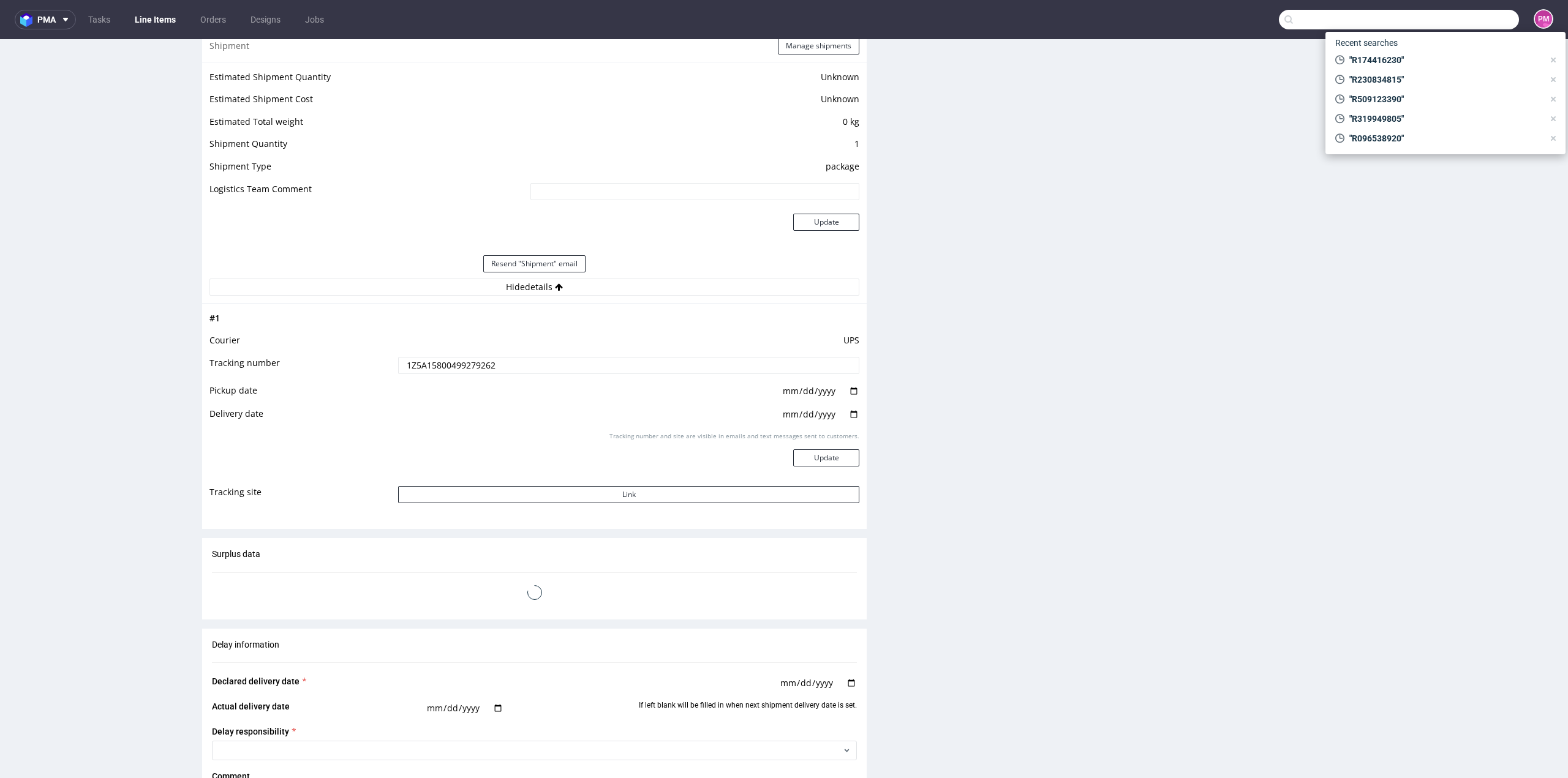
click at [1472, 13] on input "text" at bounding box center [1399, 20] width 240 height 20
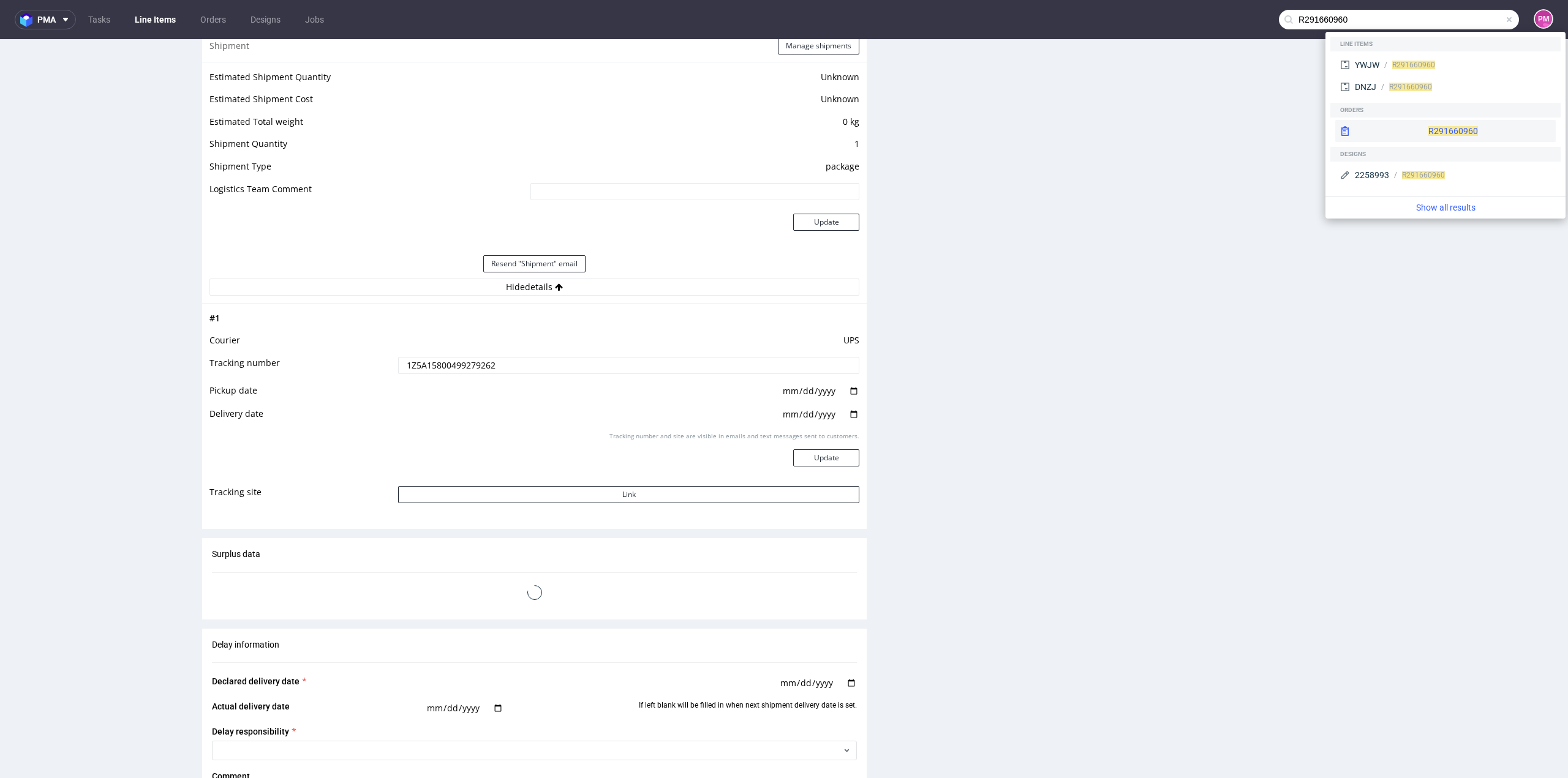
type input "R291660960"
click at [1429, 130] on span "R291660960" at bounding box center [1453, 131] width 50 height 10
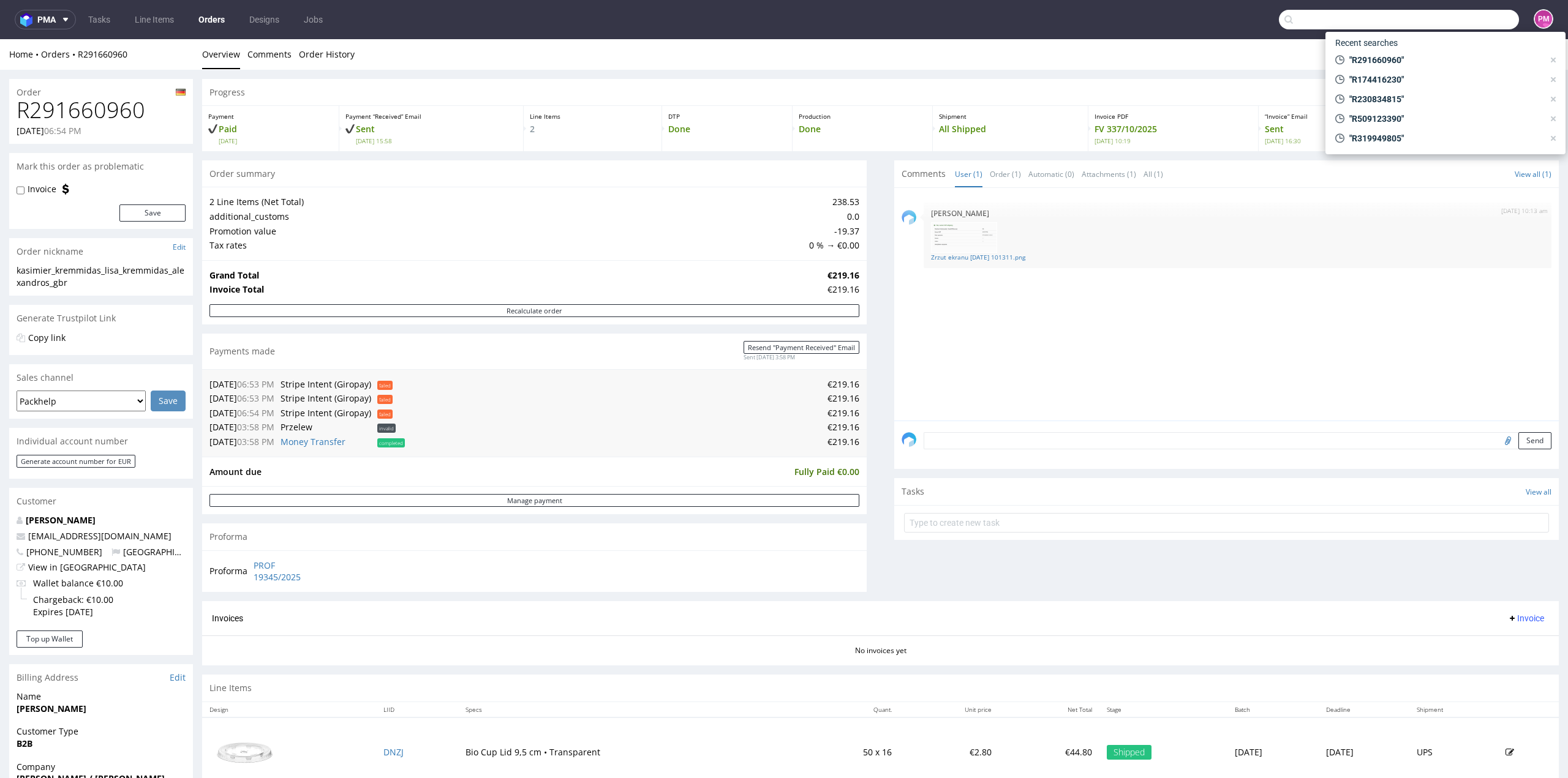
click at [1470, 20] on input "text" at bounding box center [1399, 20] width 240 height 20
paste input "R905592578"
type input "R905592578"
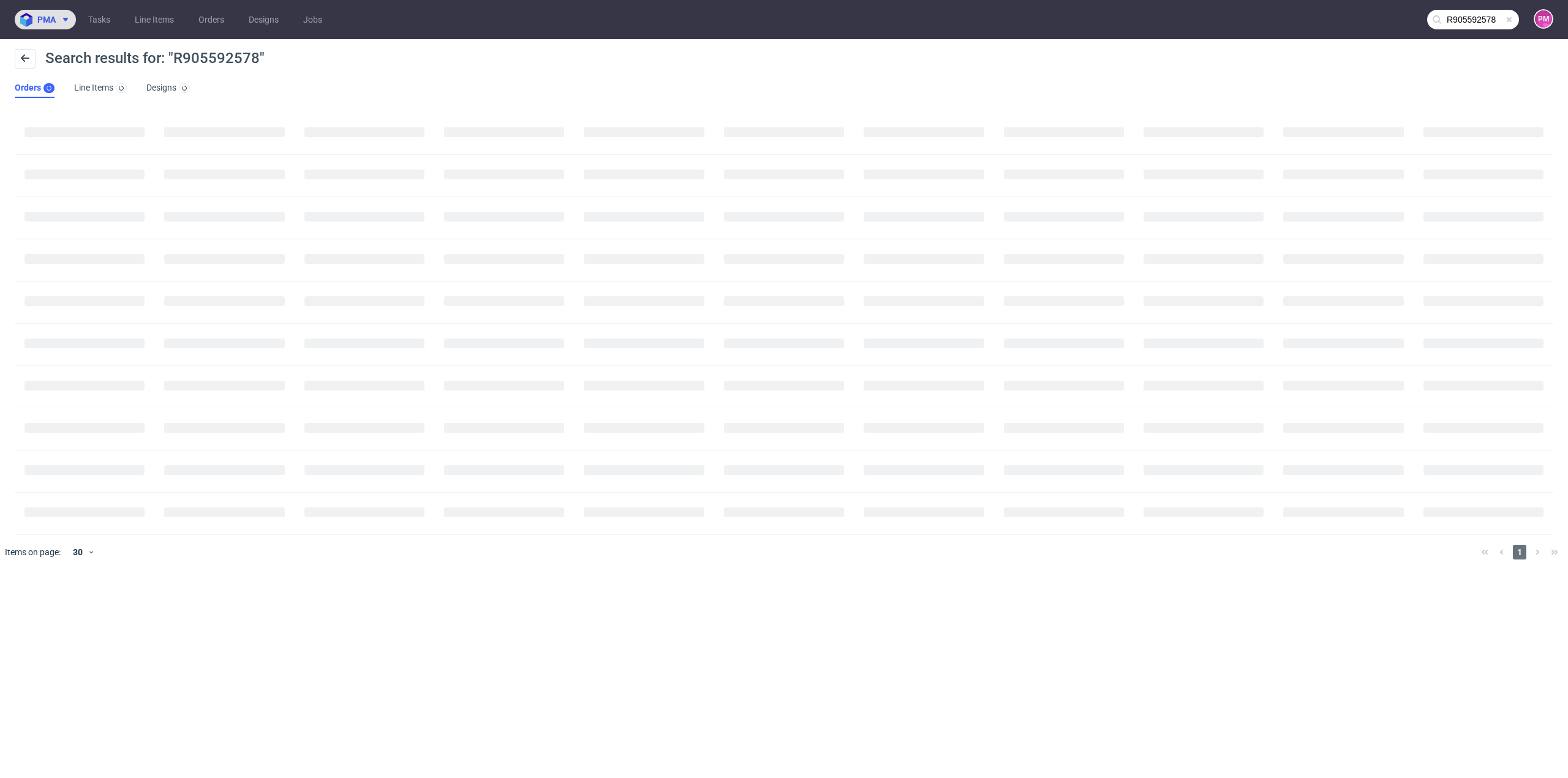
click at [66, 19] on use at bounding box center [66, 20] width 5 height 4
click at [64, 43] on span "AMA" at bounding box center [104, 46] width 123 height 10
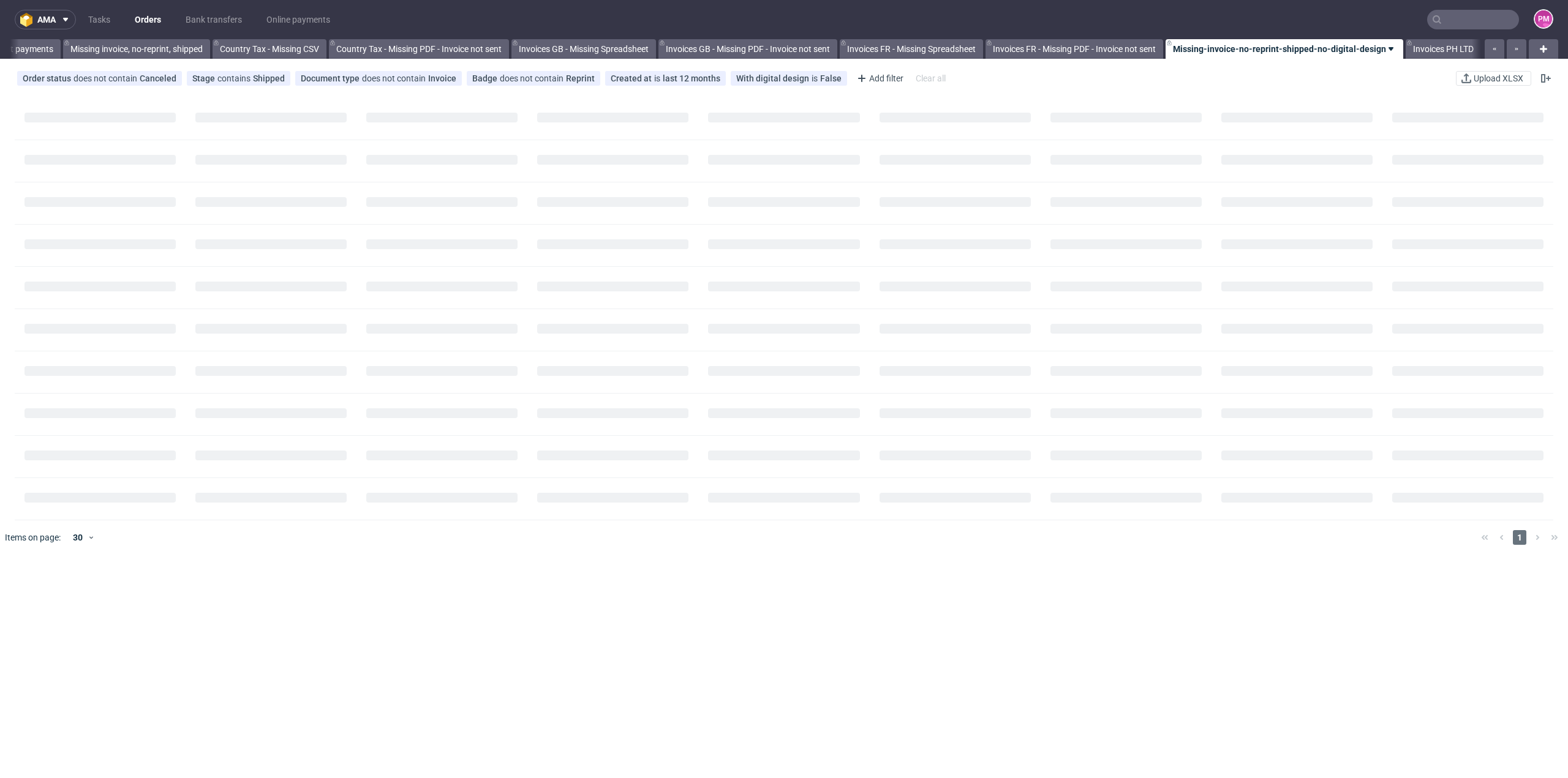
click at [1455, 20] on input "text" at bounding box center [1472, 20] width 92 height 20
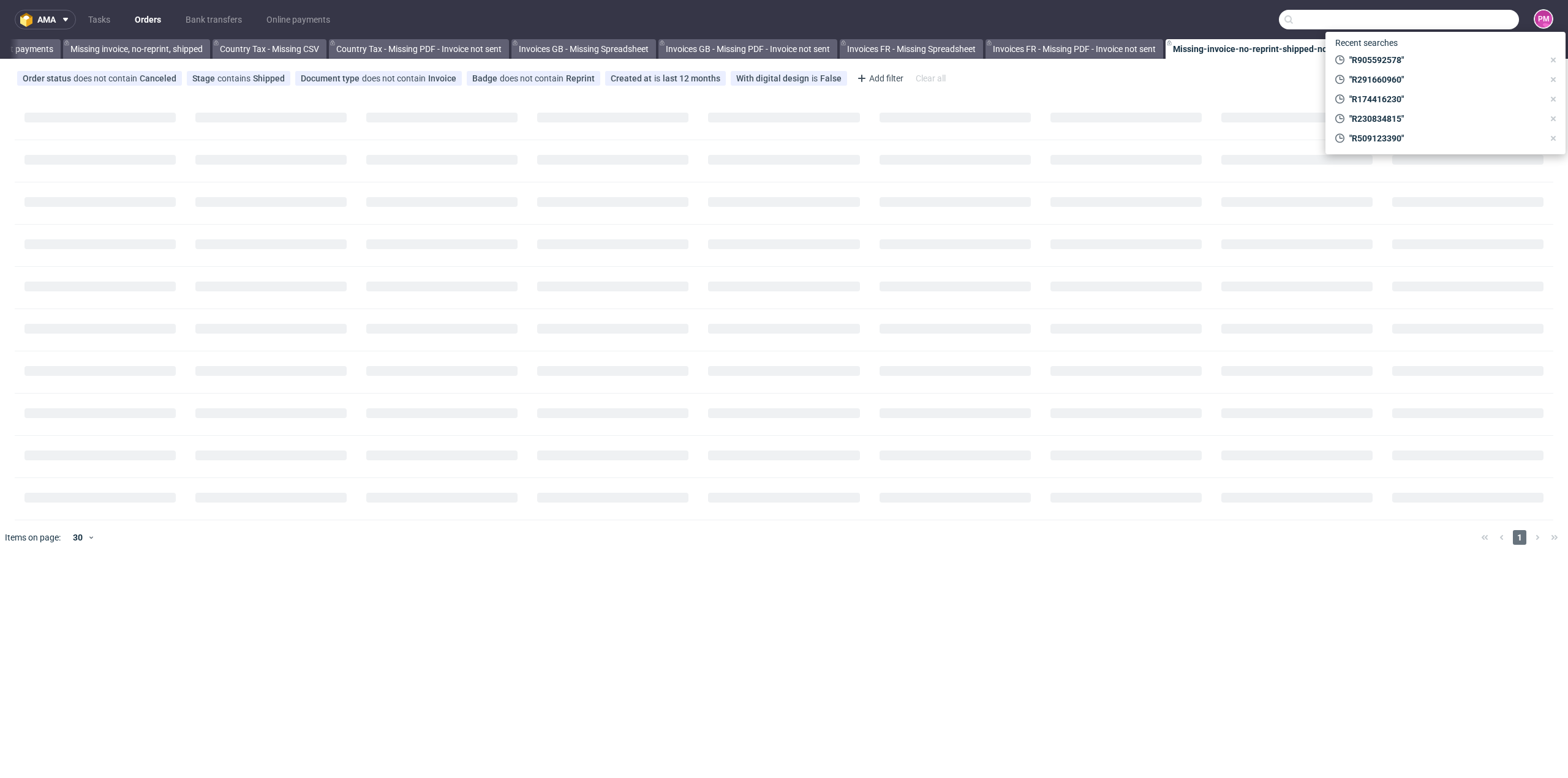
scroll to position [0, 1116]
paste input "R905592578"
type input "R905592578"
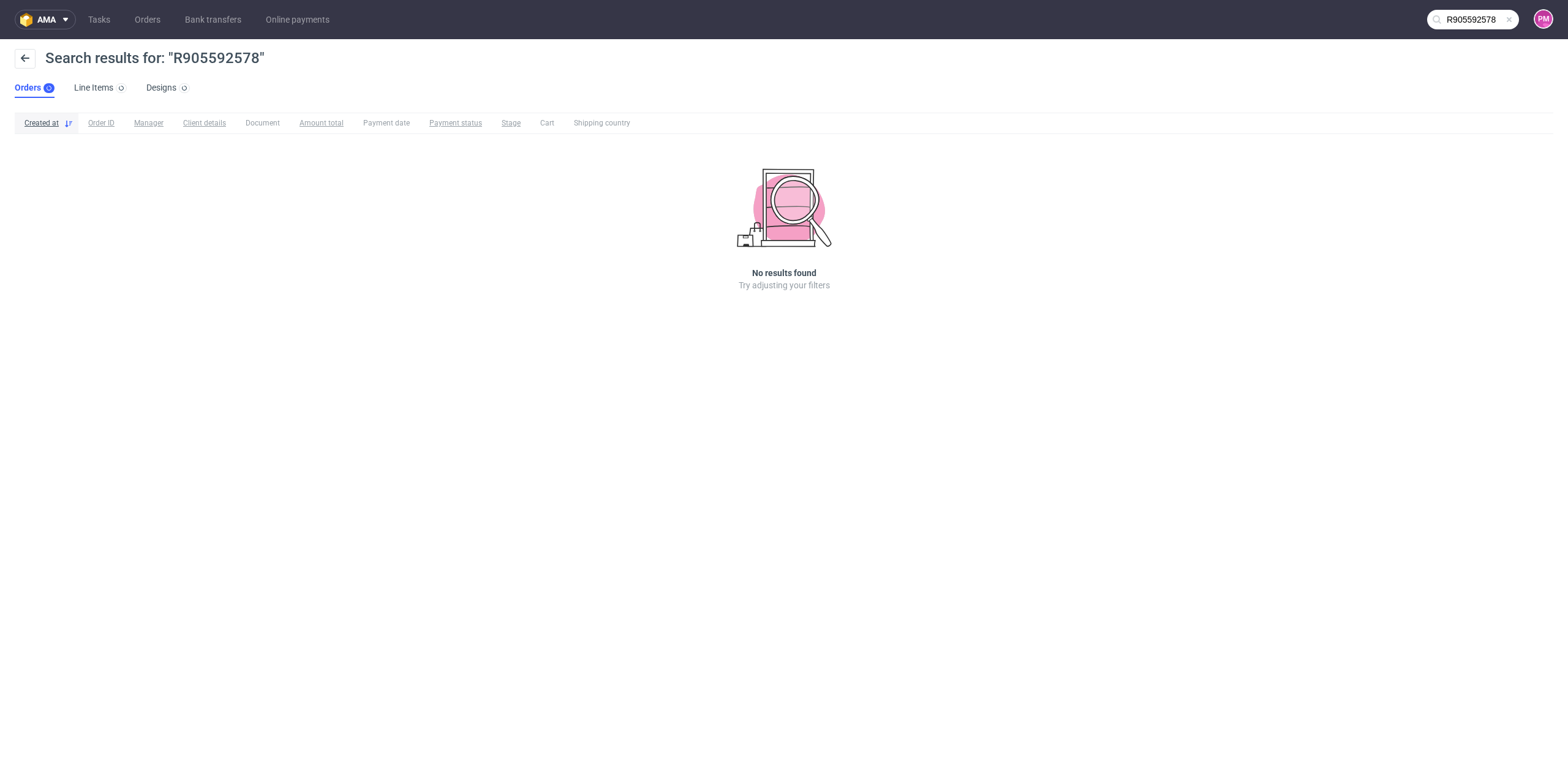
click at [581, 650] on div "ama Tasks Orders Bank transfers Online payments R905592578 PM Search results fo…" at bounding box center [784, 389] width 1568 height 778
click at [1506, 18] on span at bounding box center [1508, 20] width 10 height 10
click at [1492, 19] on input "text" at bounding box center [1472, 20] width 92 height 20
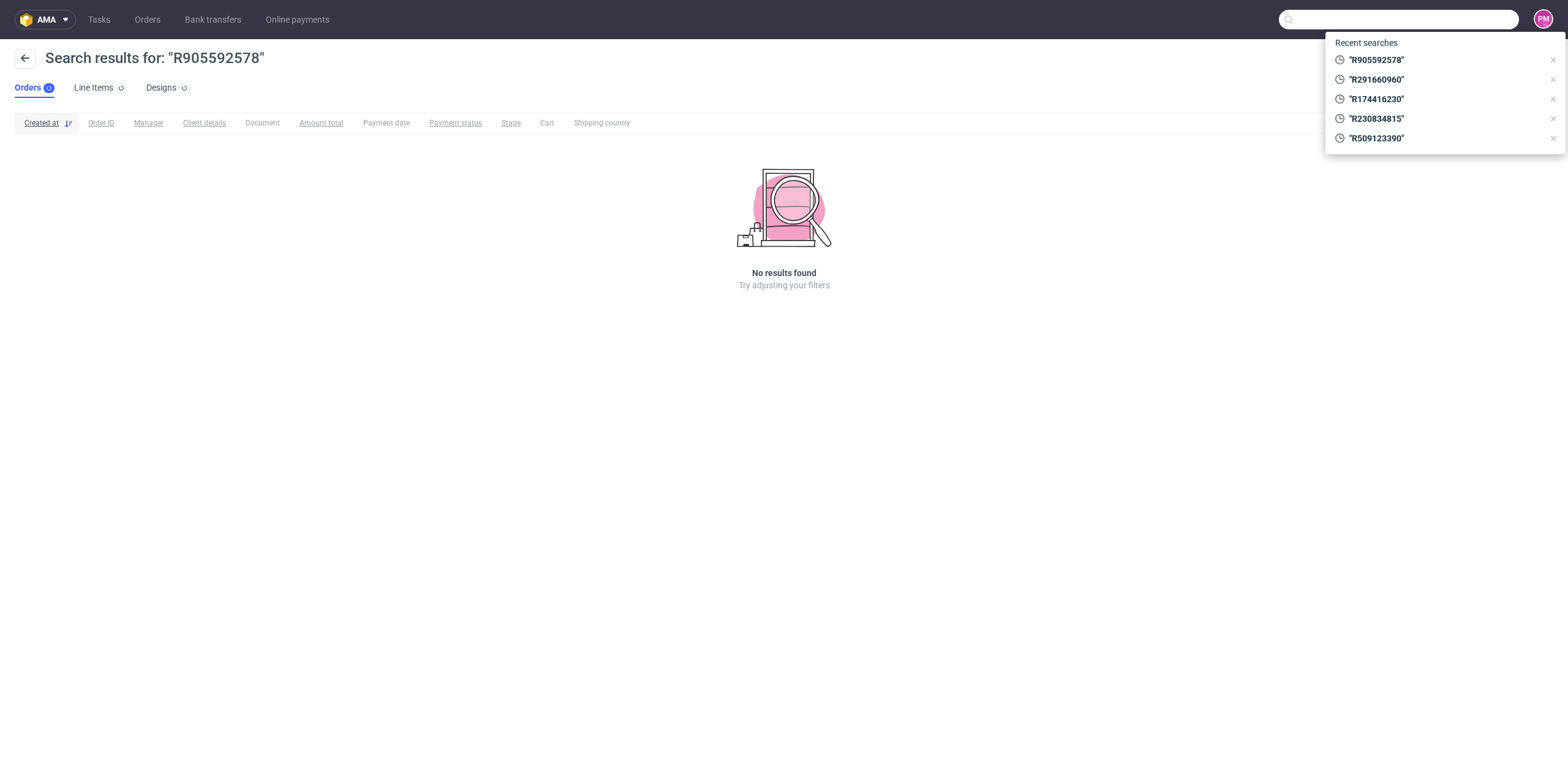
paste input "R096538920"
type input "R096538920"
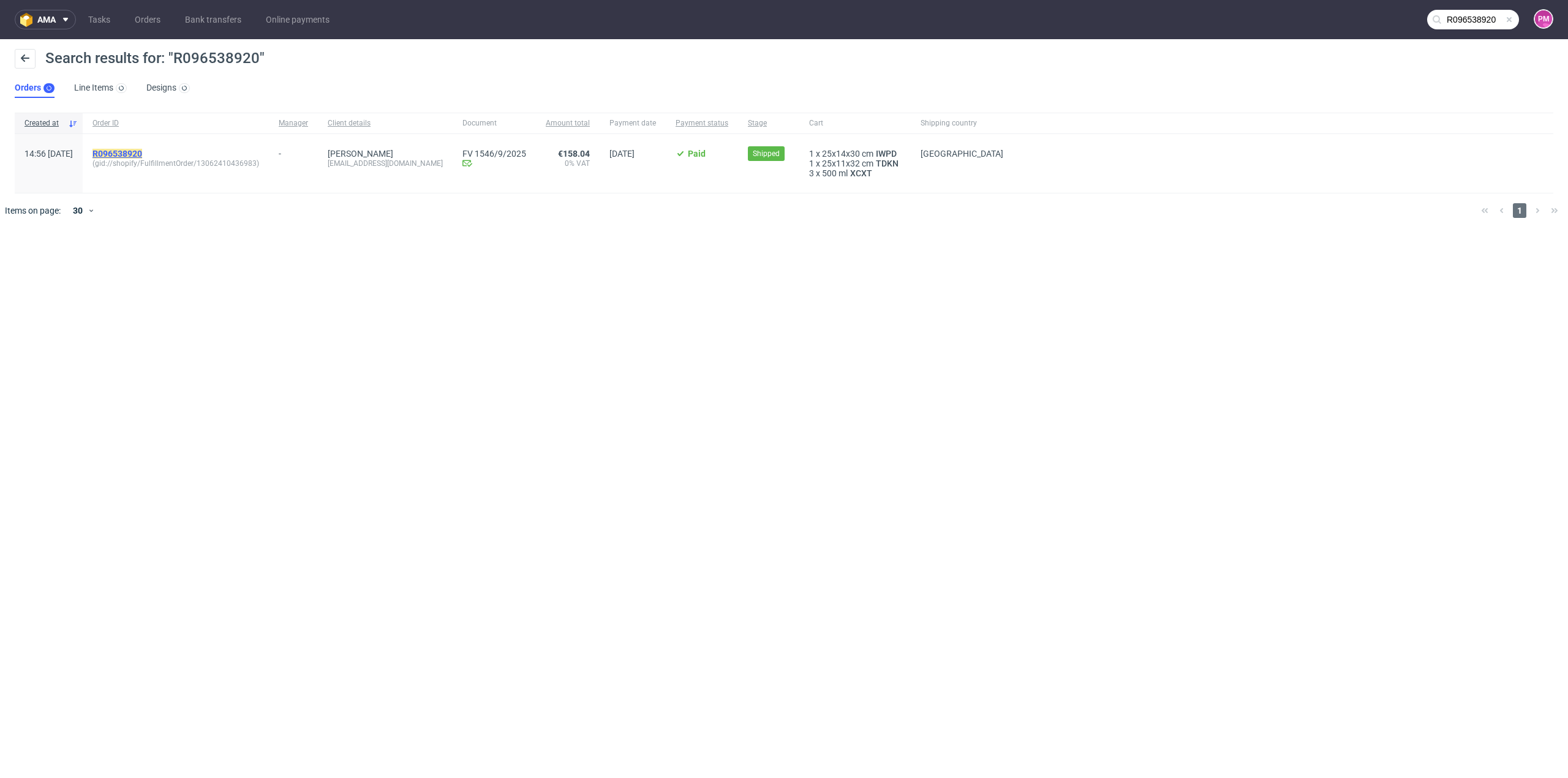
click at [142, 153] on mark "R096538920" at bounding box center [117, 154] width 50 height 10
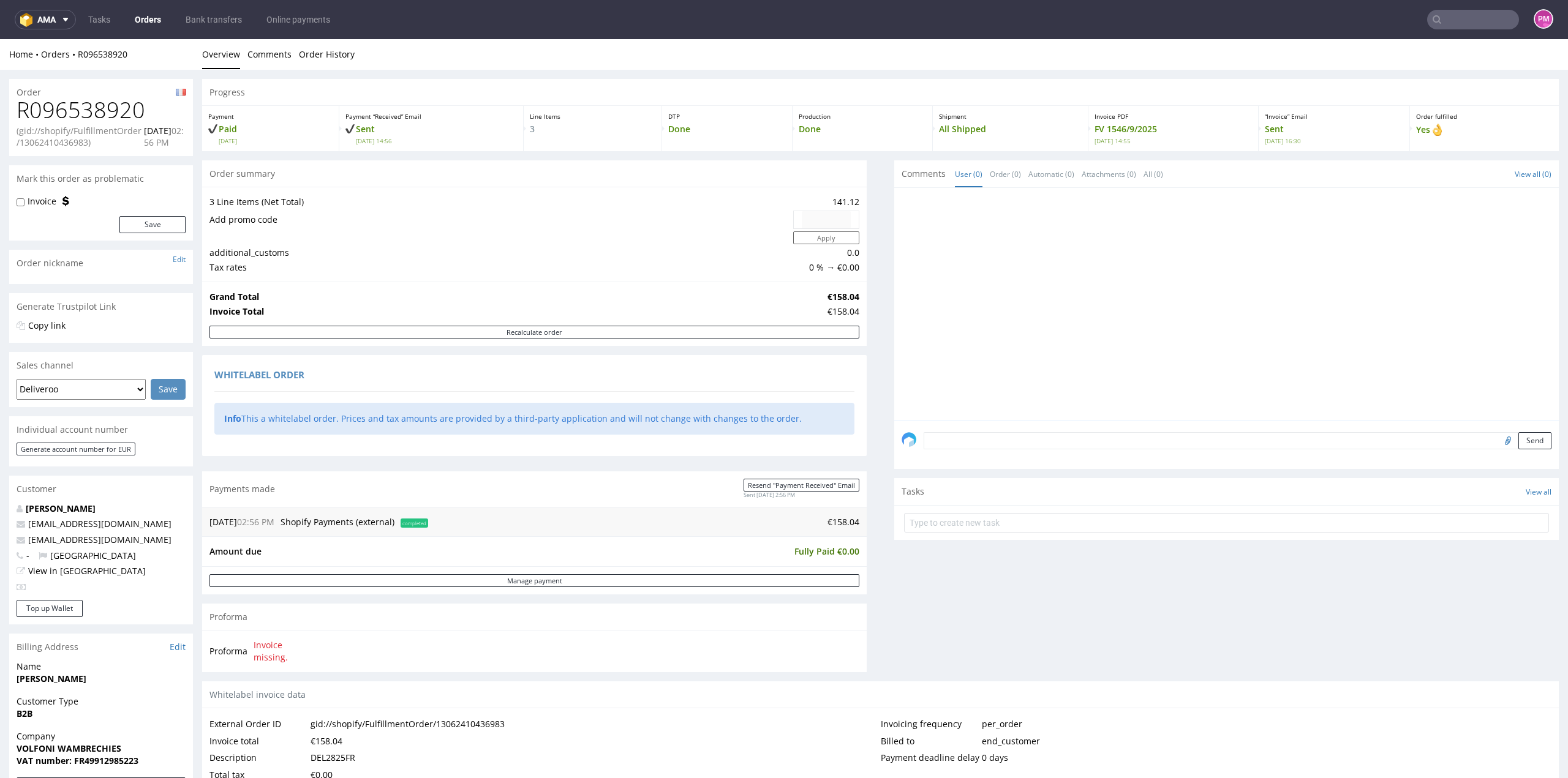
click at [1445, 20] on input "text" at bounding box center [1472, 20] width 92 height 20
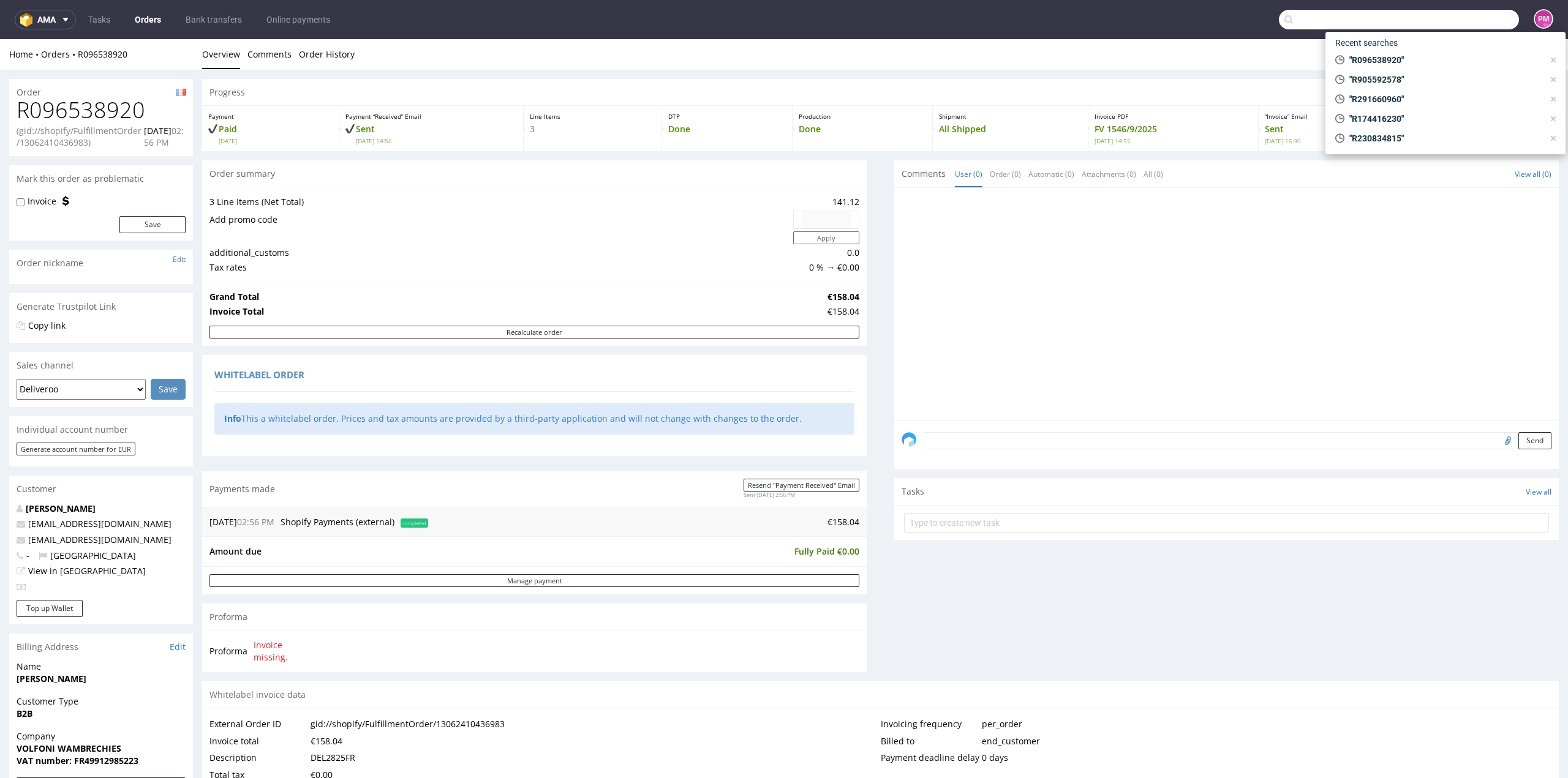
paste input "R338023200"
type input "R338023200"
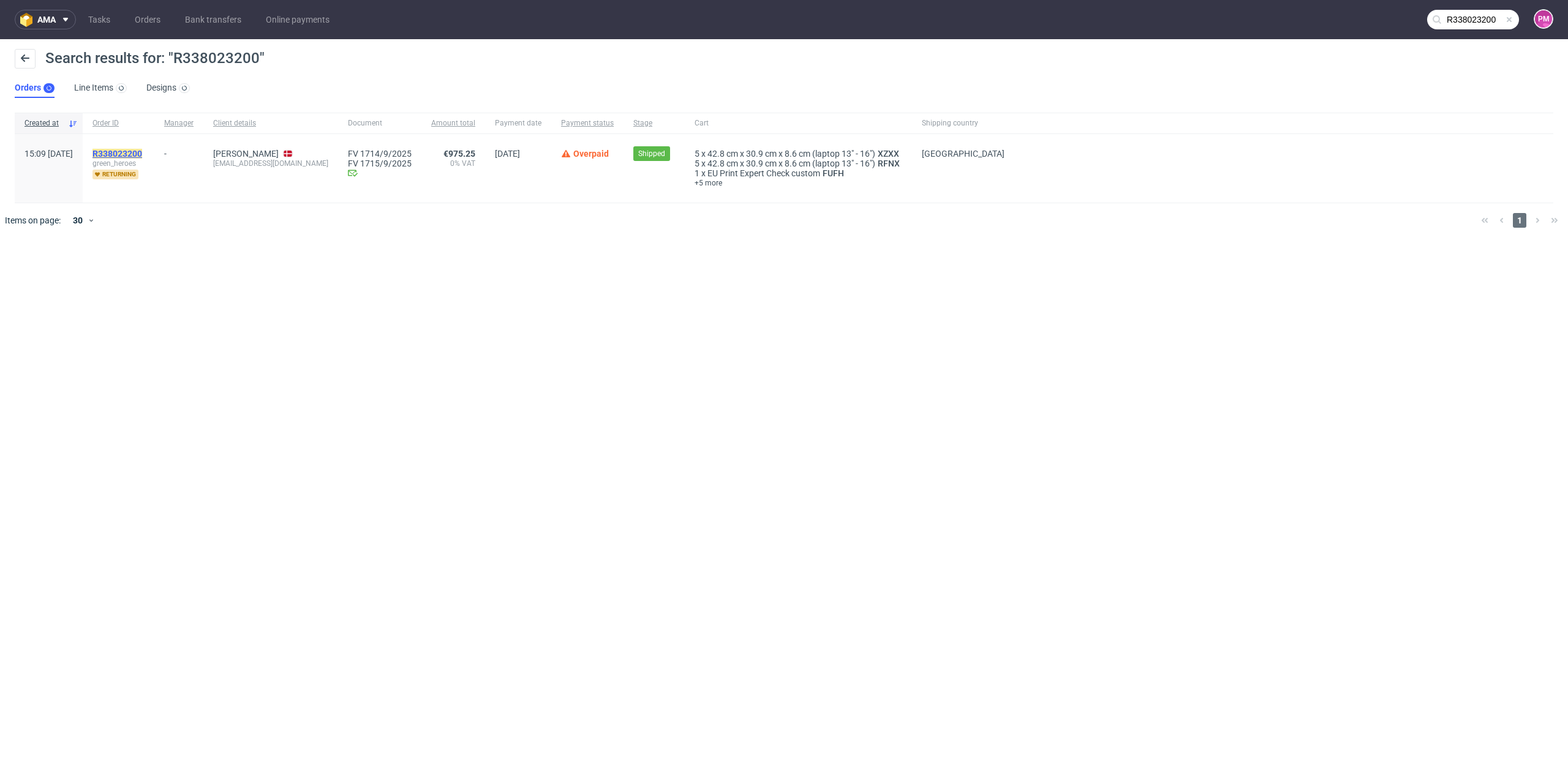
click at [142, 155] on mark "R338023200" at bounding box center [117, 154] width 50 height 10
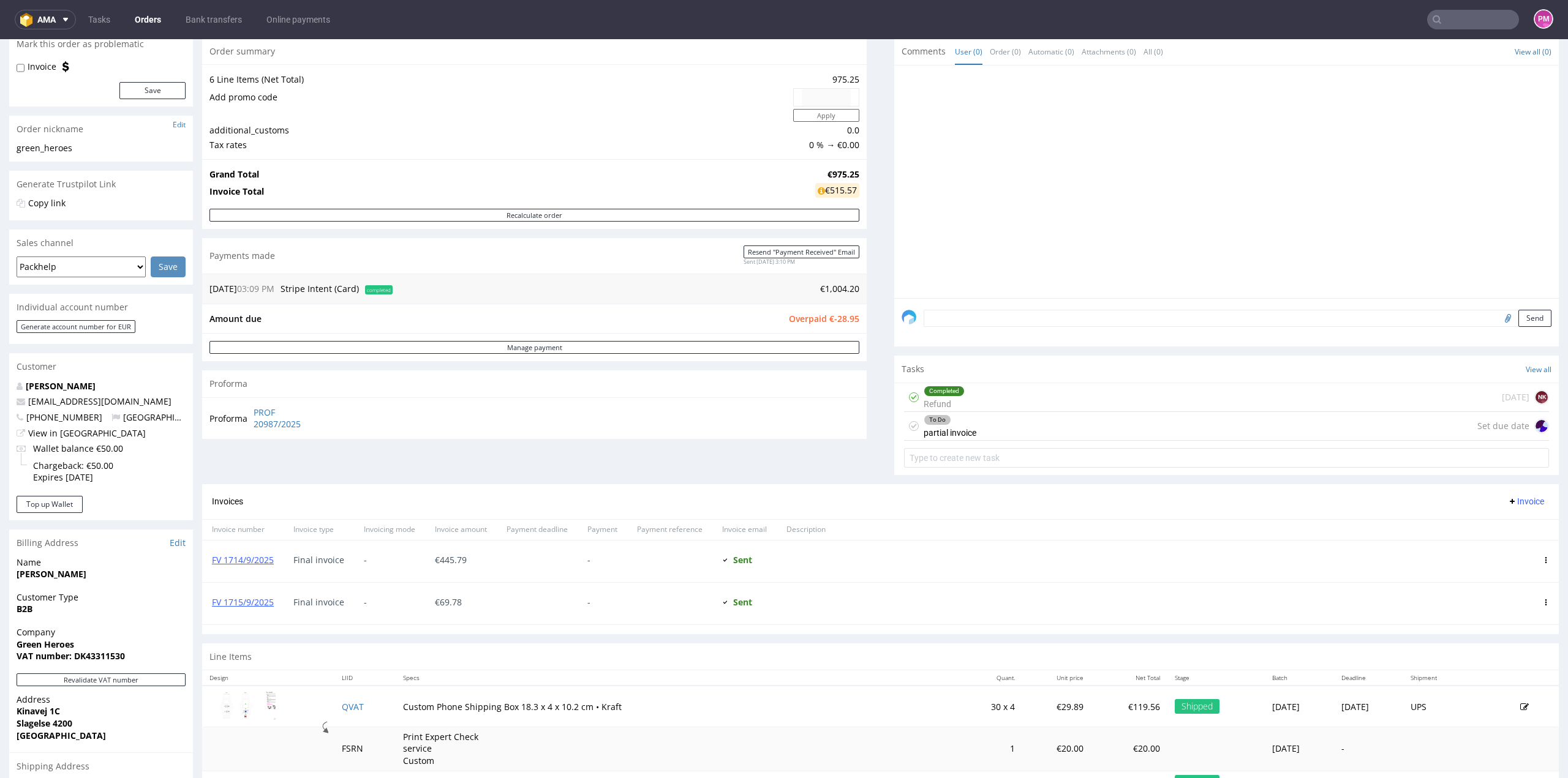
scroll to position [184, 0]
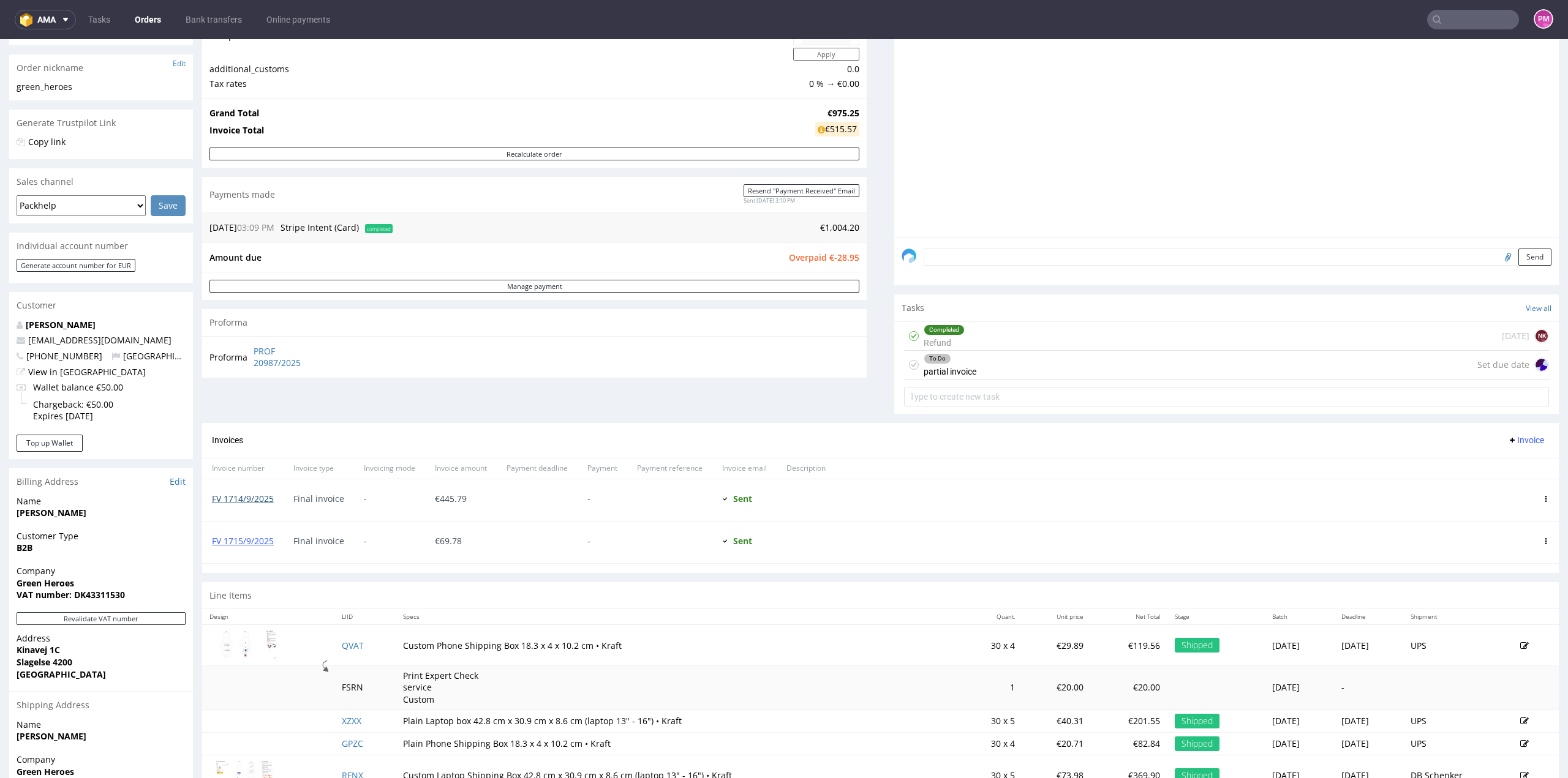
click at [250, 495] on link "FV 1714/9/2025" at bounding box center [243, 498] width 62 height 12
